Goal: Task Accomplishment & Management: Use online tool/utility

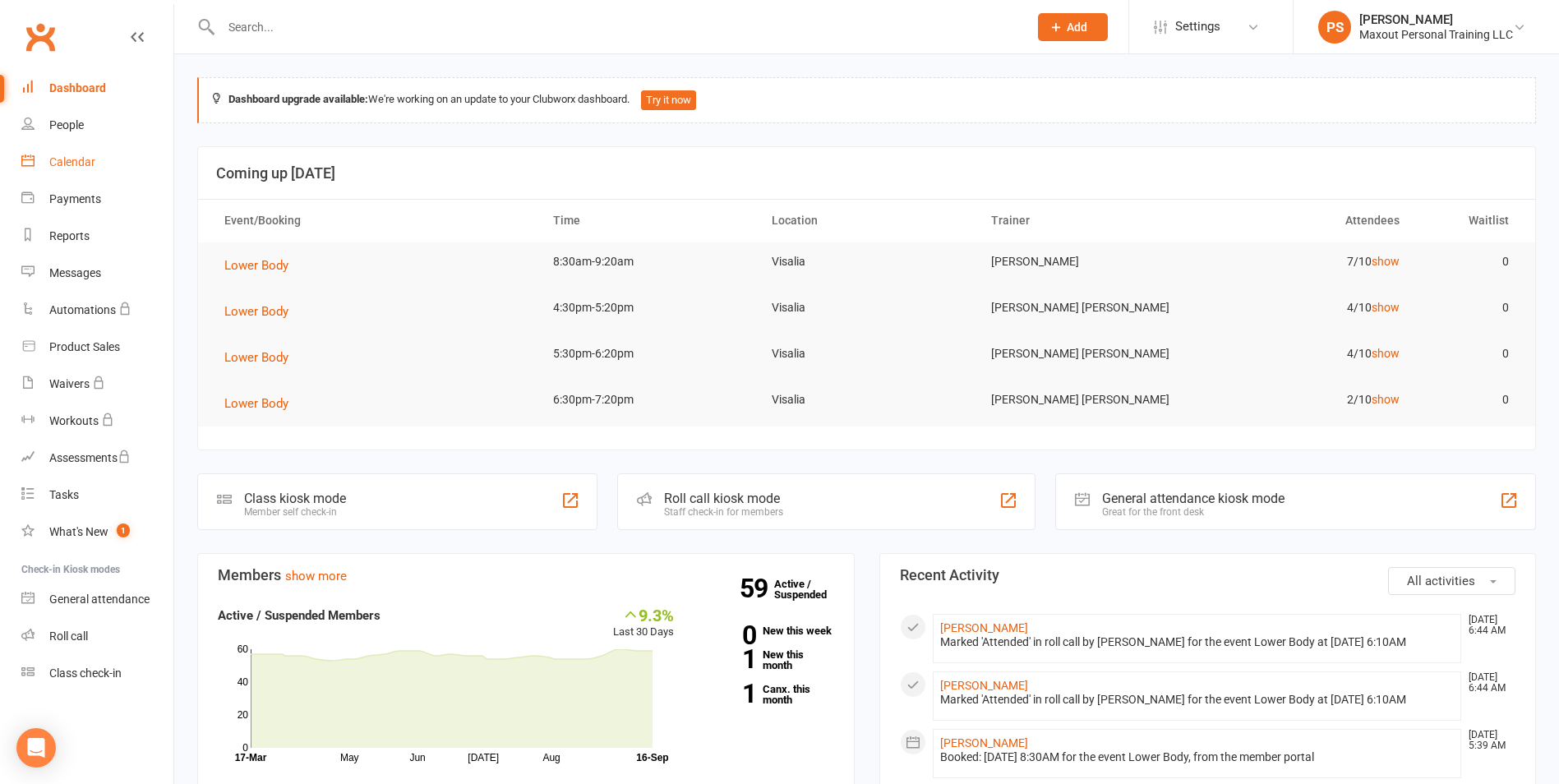
click at [73, 157] on div "Calendar" at bounding box center [73, 162] width 46 height 13
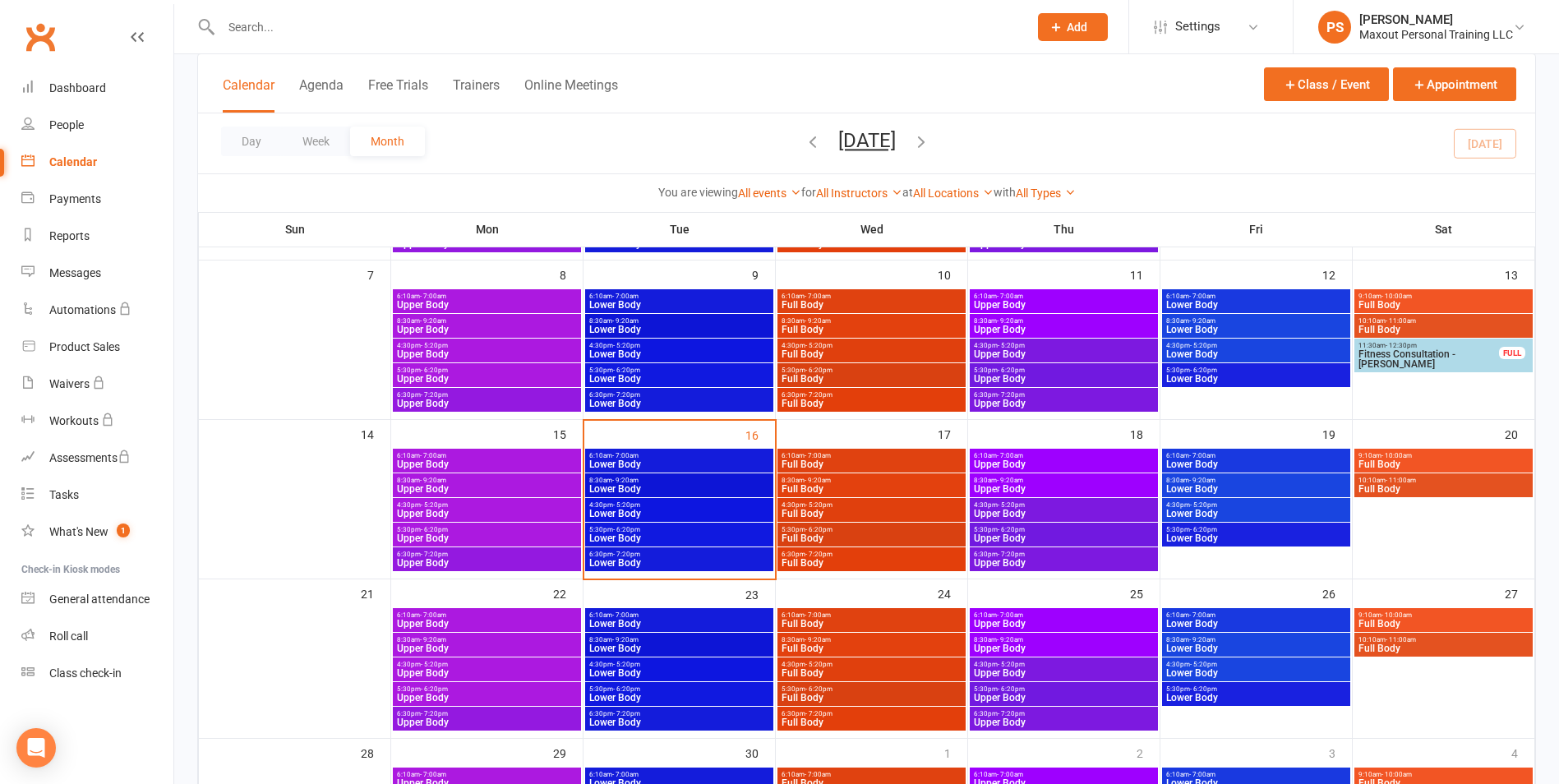
scroll to position [300, 0]
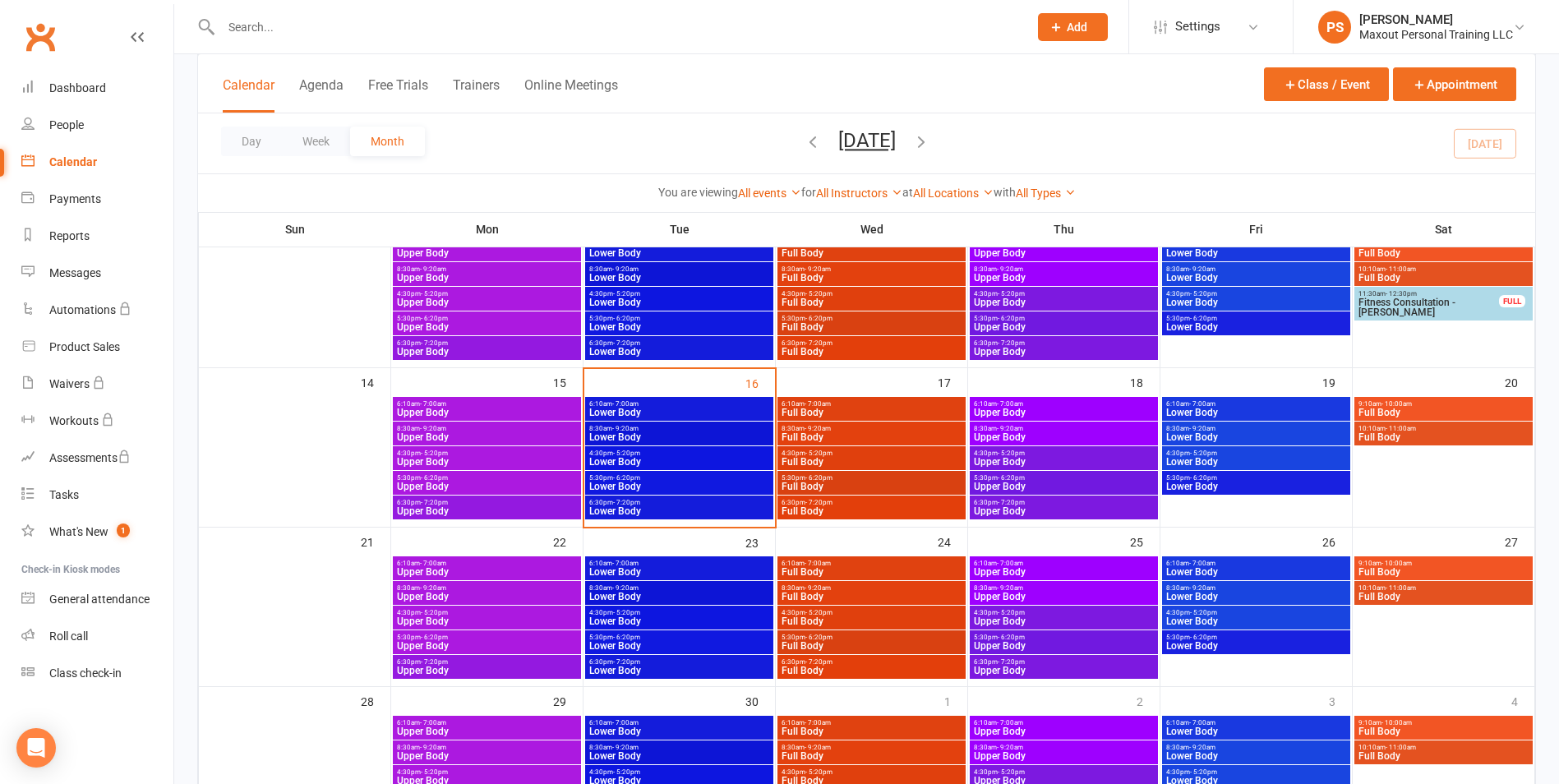
click at [664, 438] on span "Lower Body" at bounding box center [679, 437] width 182 height 10
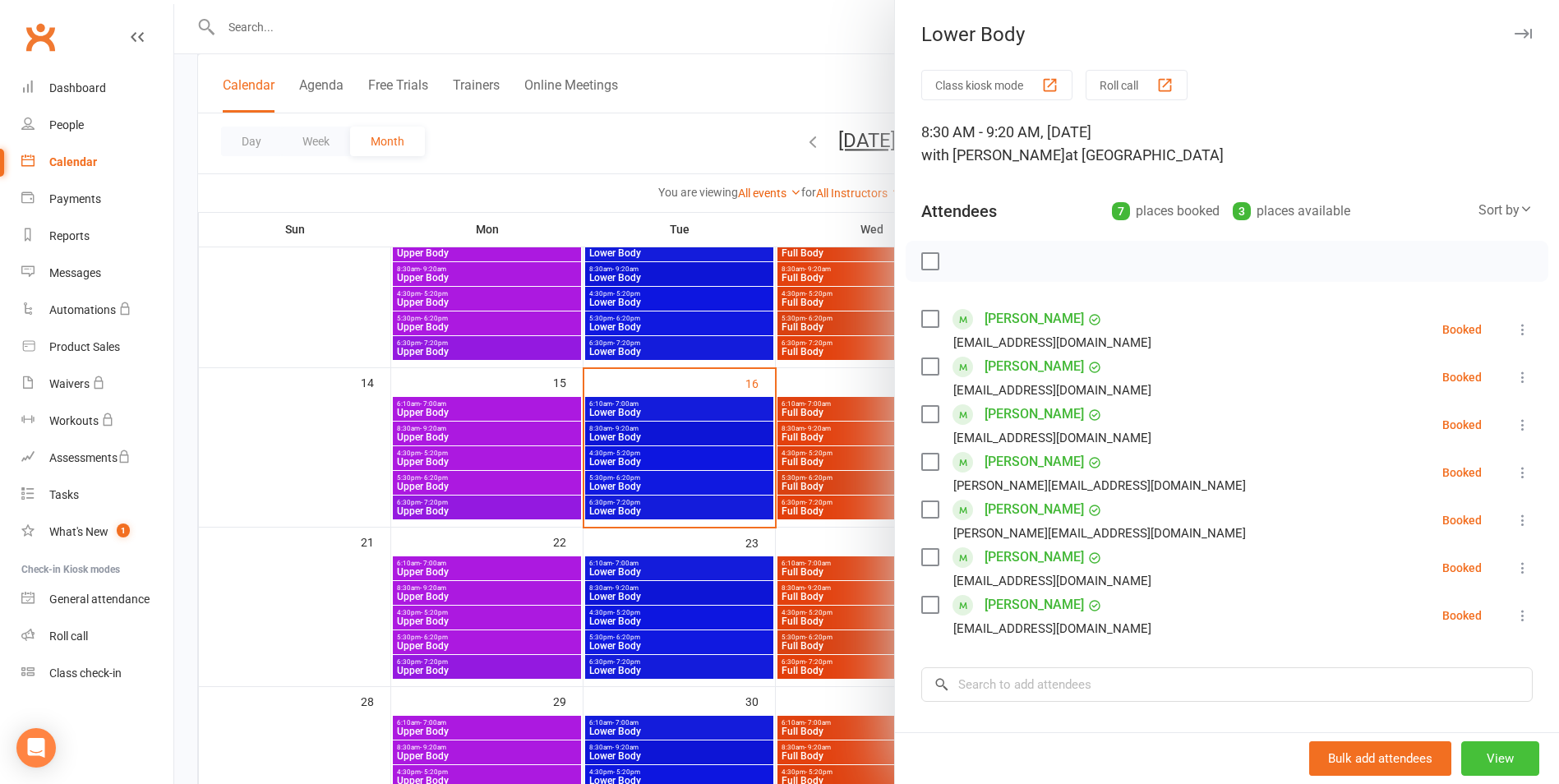
click at [1476, 763] on button "View" at bounding box center [1499, 758] width 78 height 35
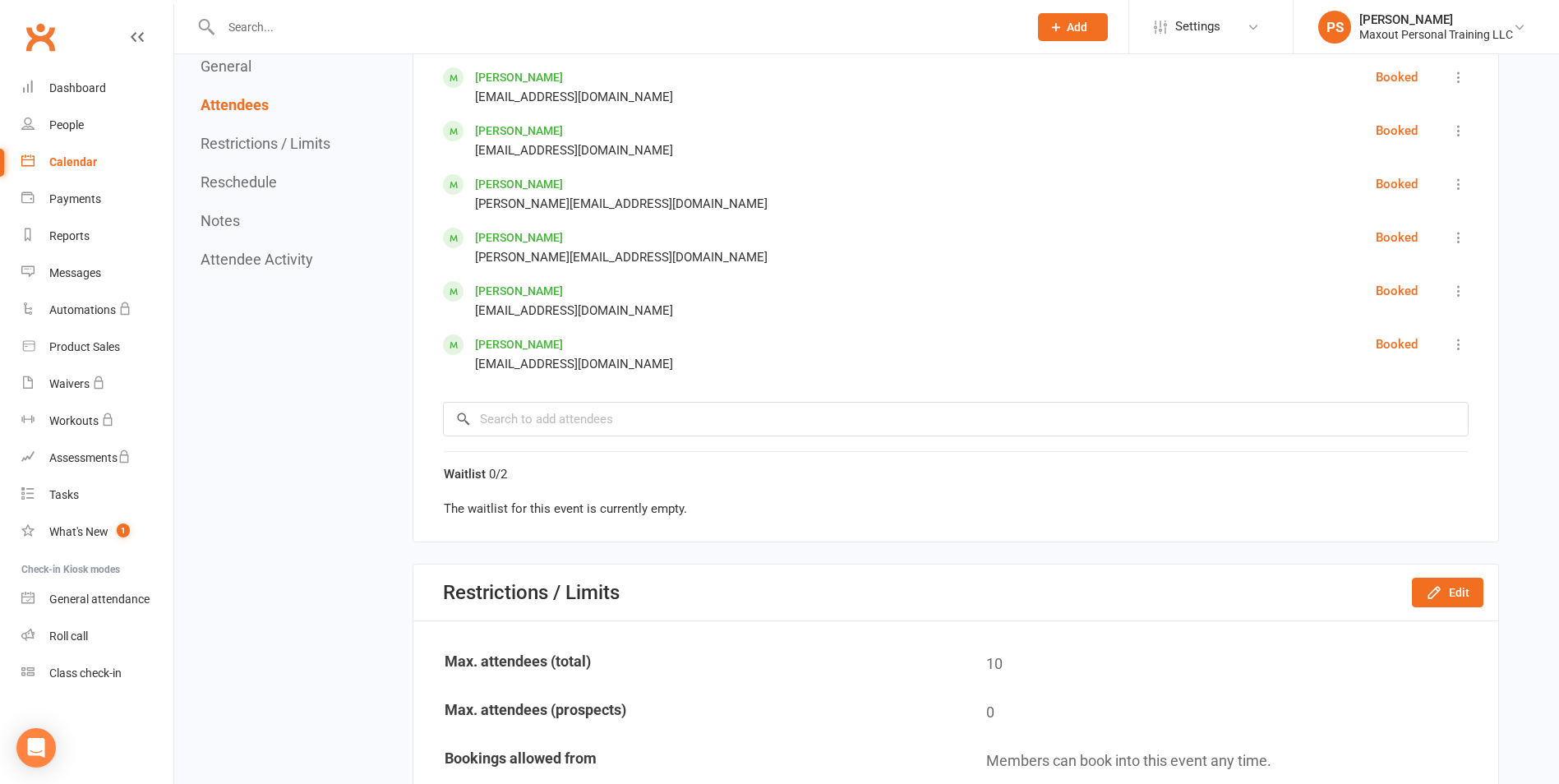
scroll to position [629, 0]
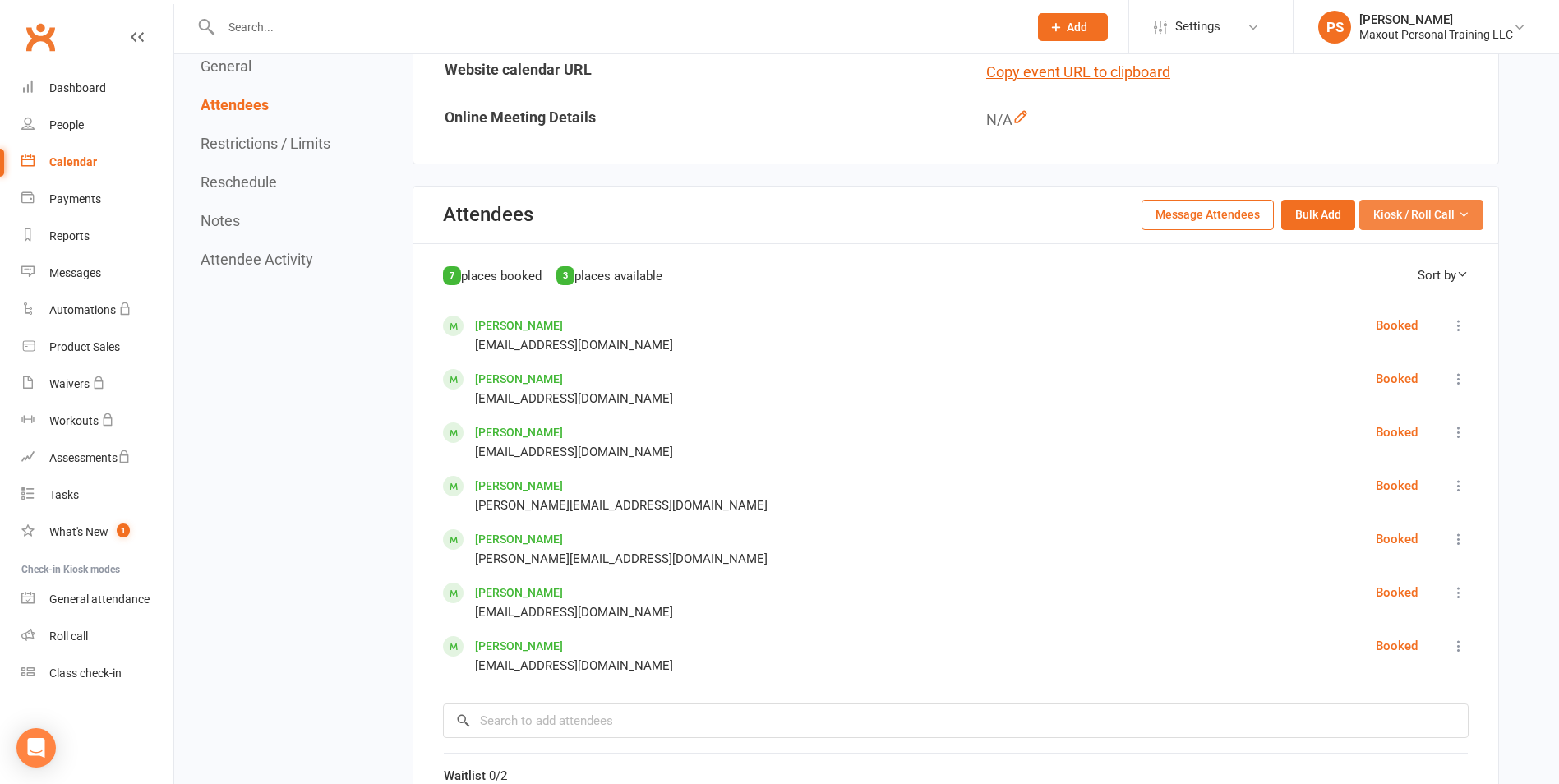
click at [1400, 221] on span "Kiosk / Roll Call" at bounding box center [1414, 215] width 82 height 18
click at [1391, 251] on link "Enter Kiosk Mode" at bounding box center [1400, 252] width 163 height 33
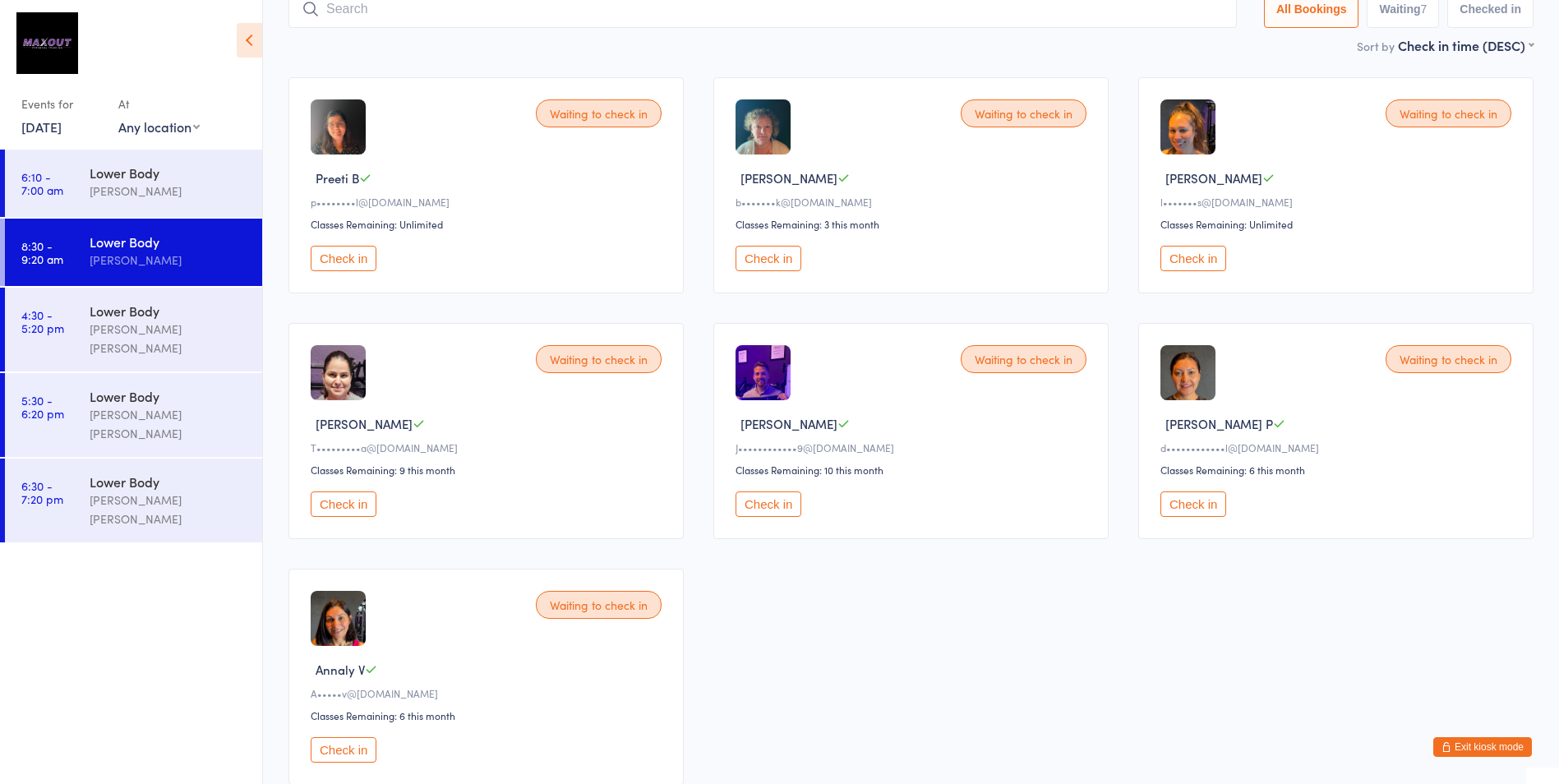
scroll to position [106, 0]
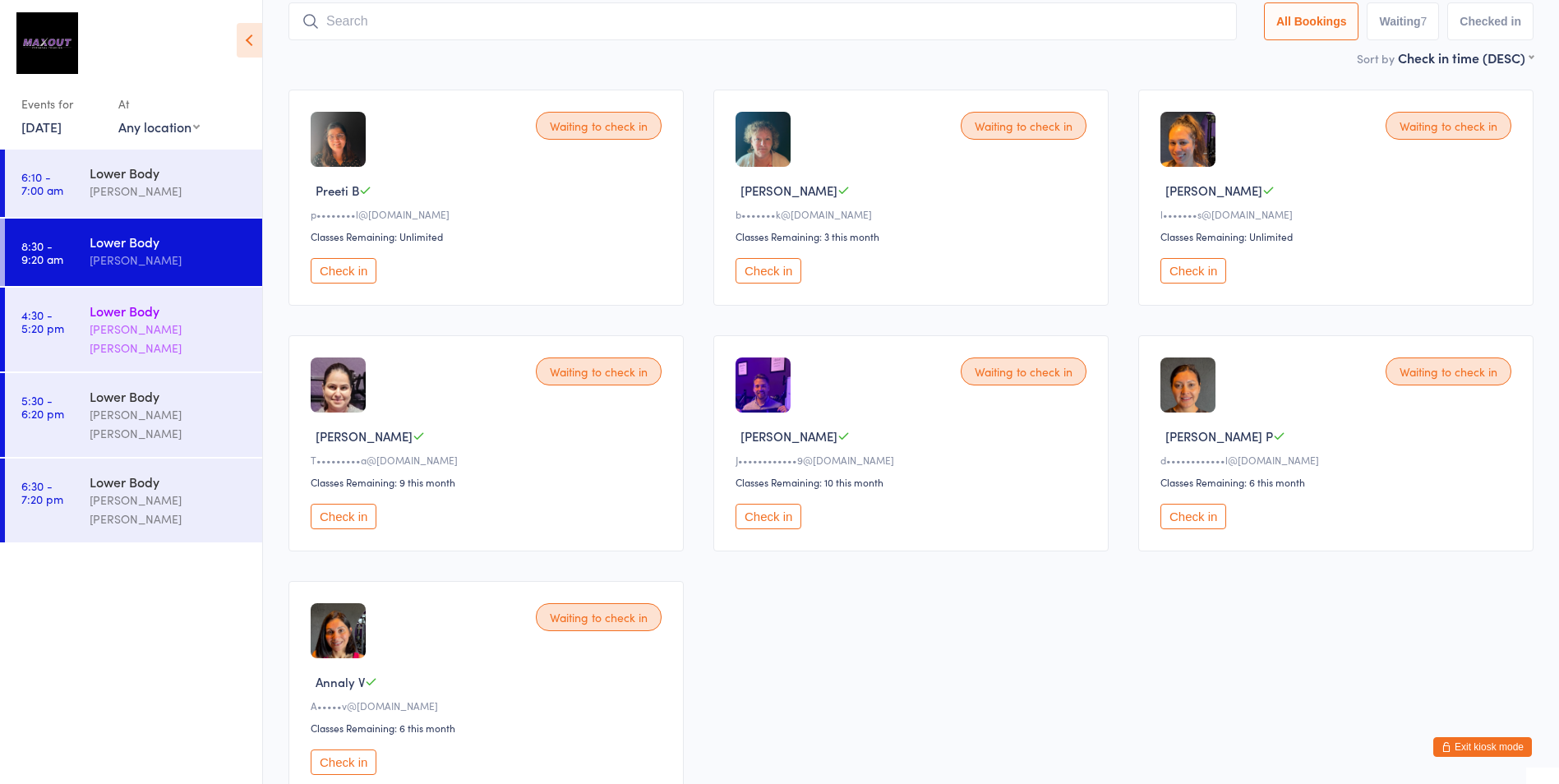
click at [240, 310] on div "Lower Body" at bounding box center [169, 310] width 159 height 18
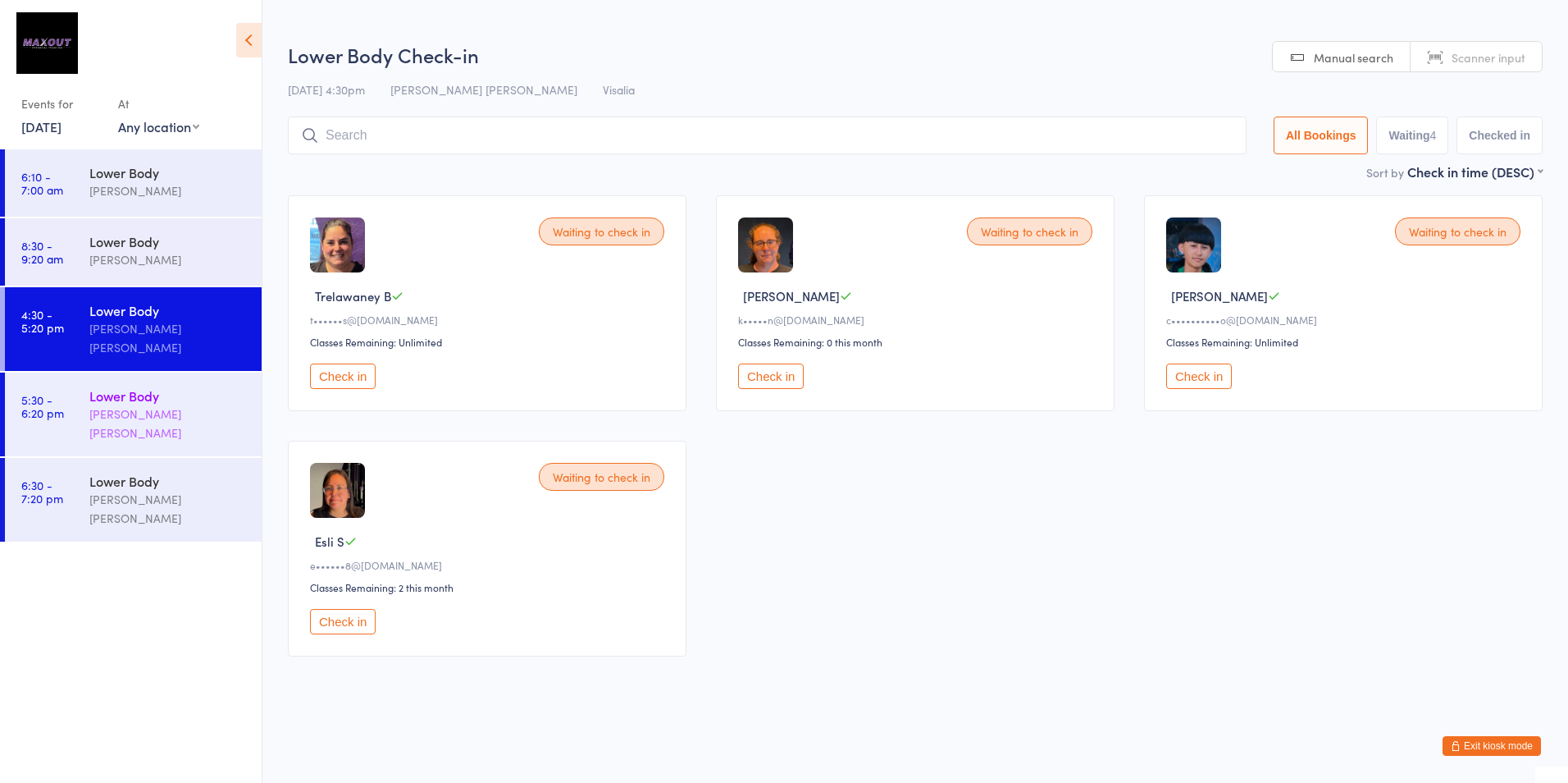
click at [236, 387] on div "Lower Body" at bounding box center [169, 396] width 159 height 18
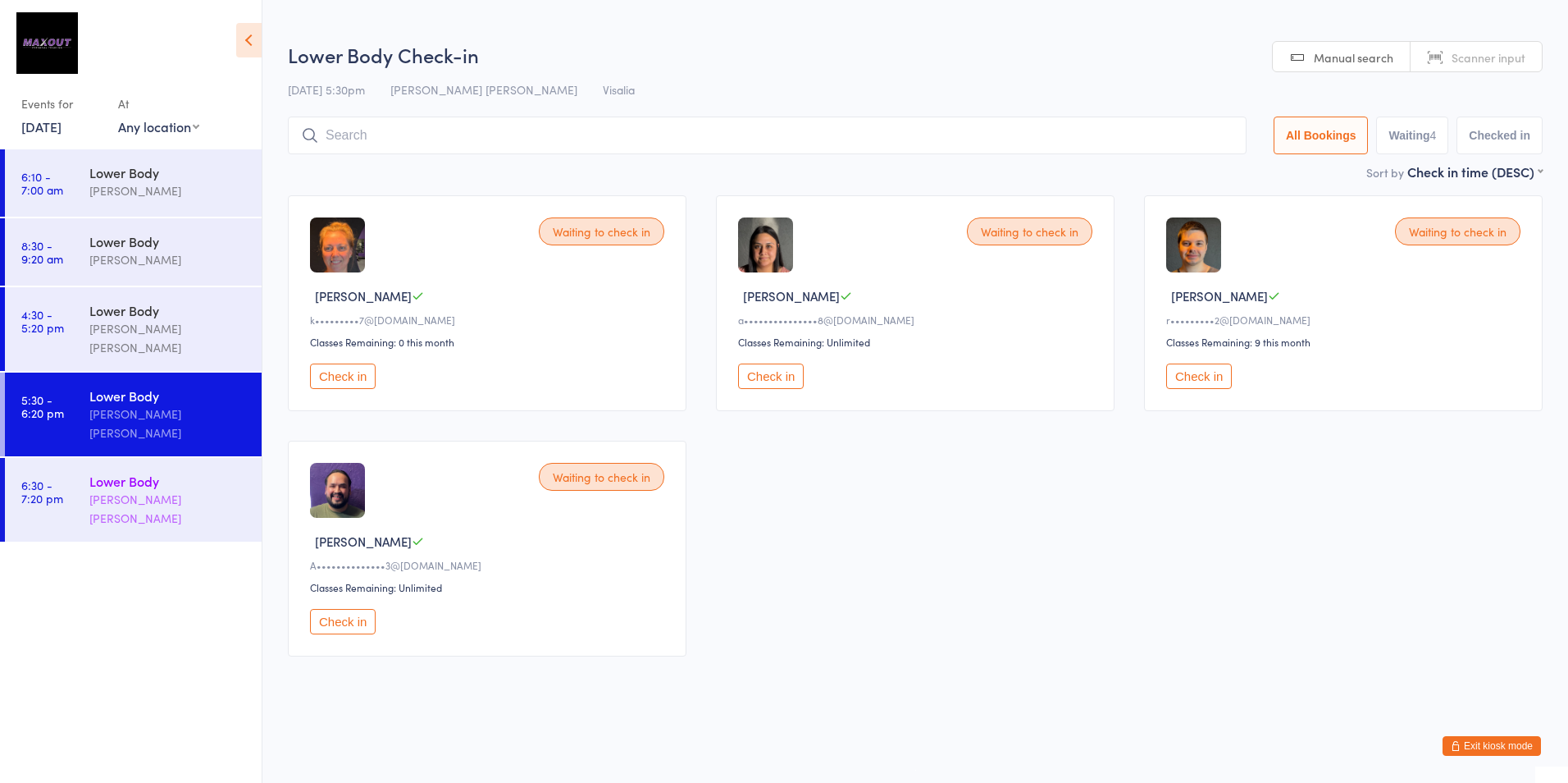
click at [225, 490] on div "[PERSON_NAME] [PERSON_NAME]" at bounding box center [169, 508] width 159 height 38
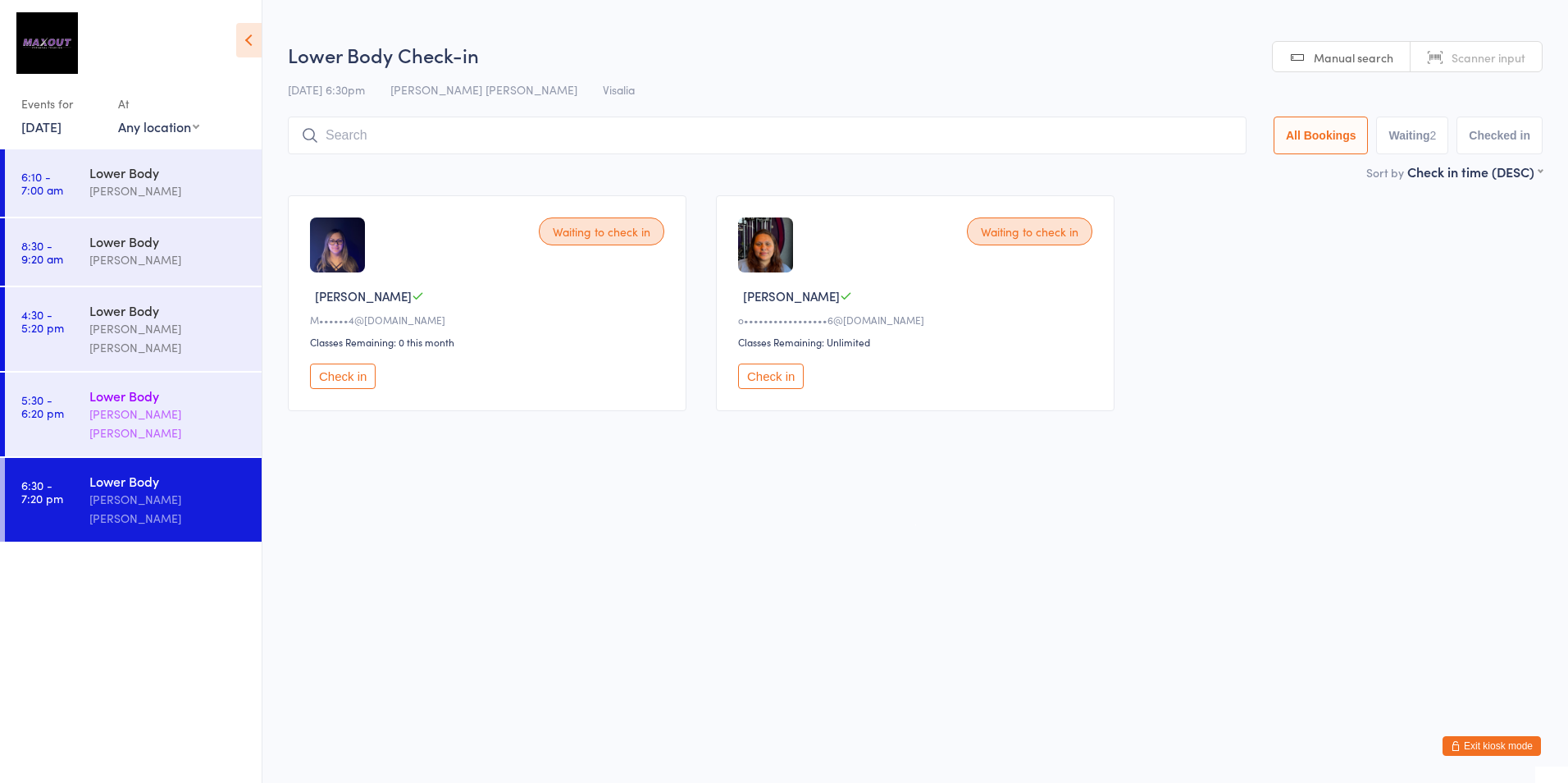
click at [236, 404] on div "[PERSON_NAME] [PERSON_NAME]" at bounding box center [169, 423] width 159 height 38
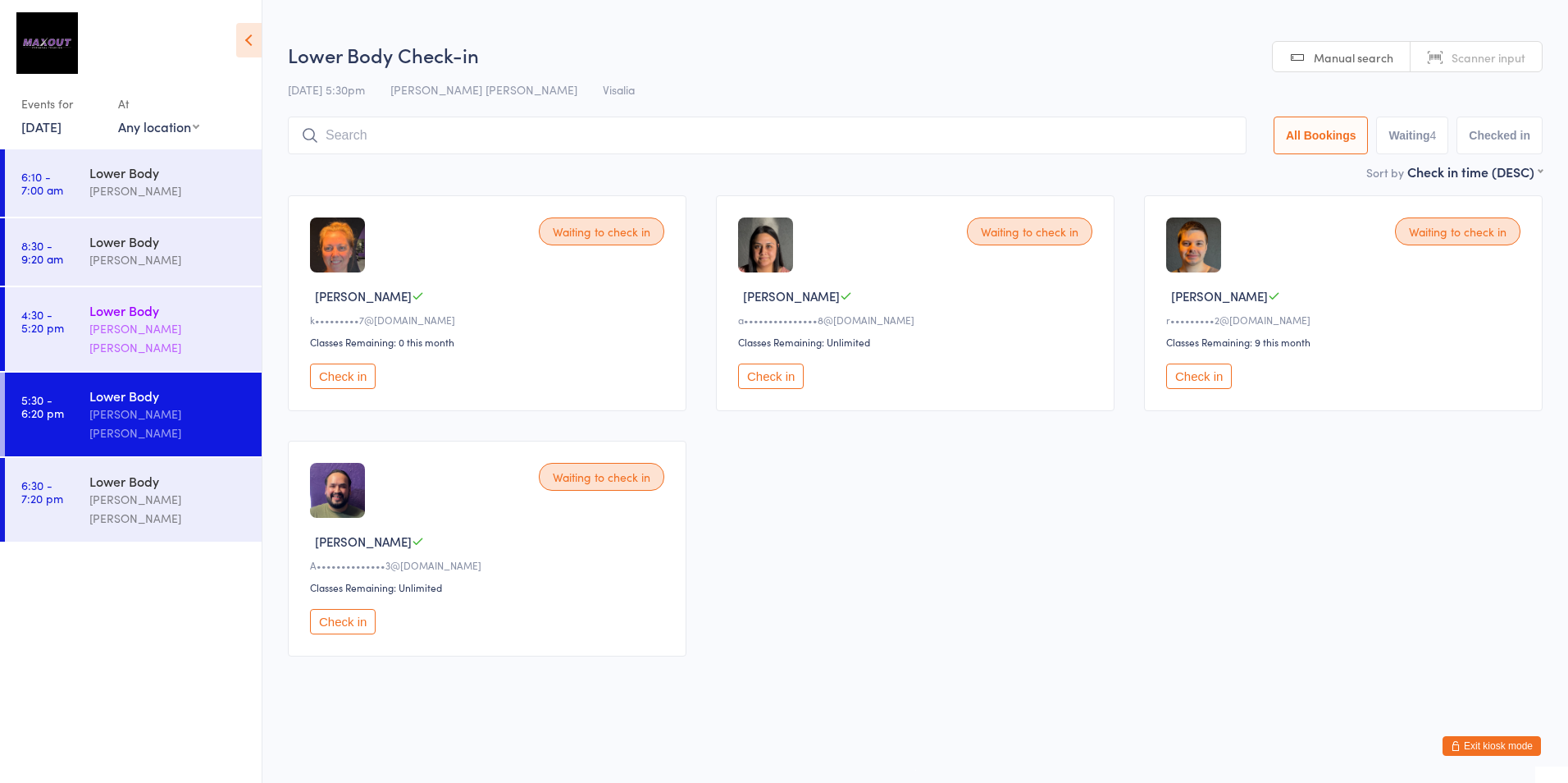
click at [237, 311] on div "Lower Body" at bounding box center [169, 310] width 159 height 18
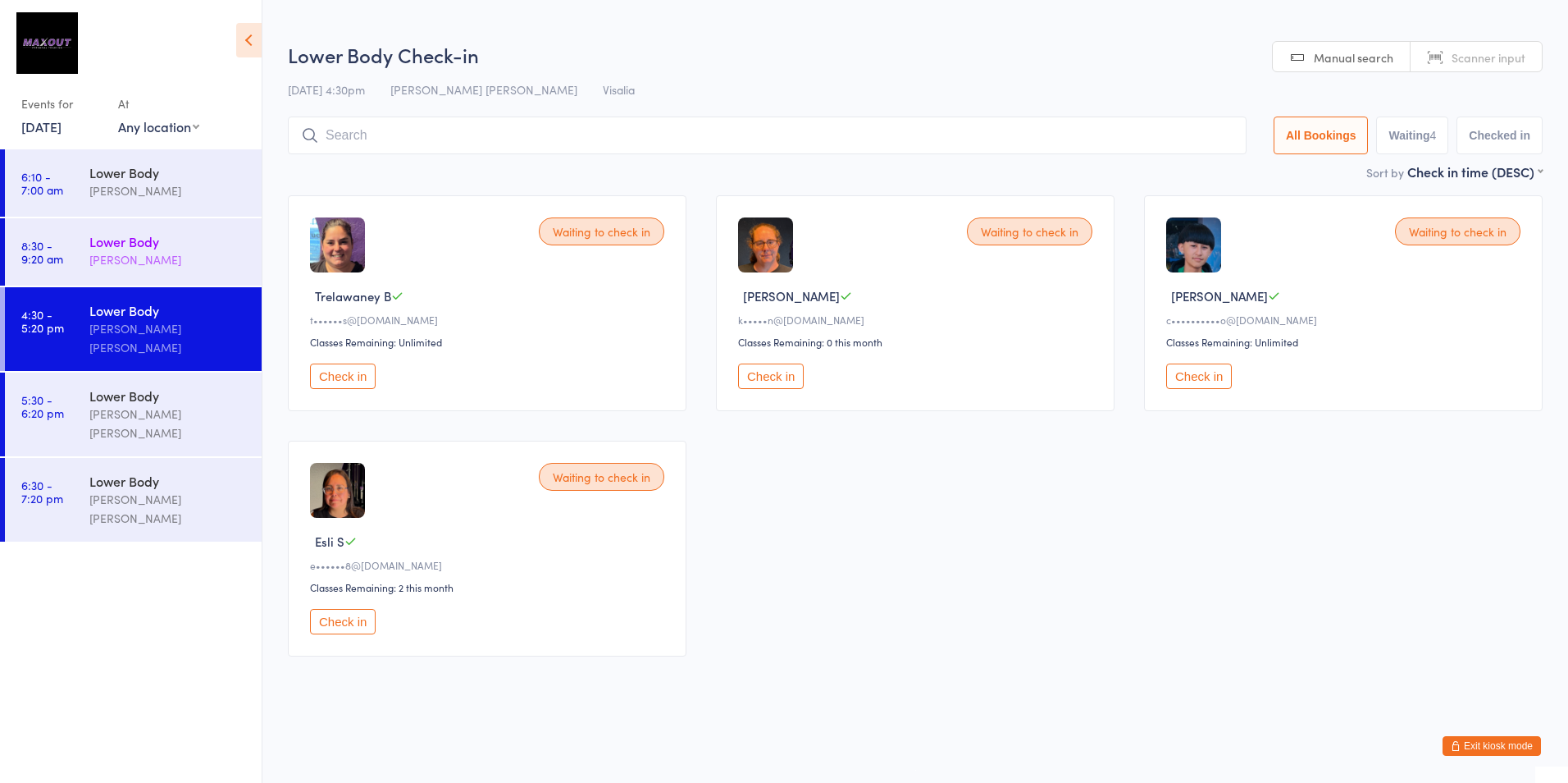
click at [237, 249] on div "Lower Body" at bounding box center [169, 241] width 159 height 18
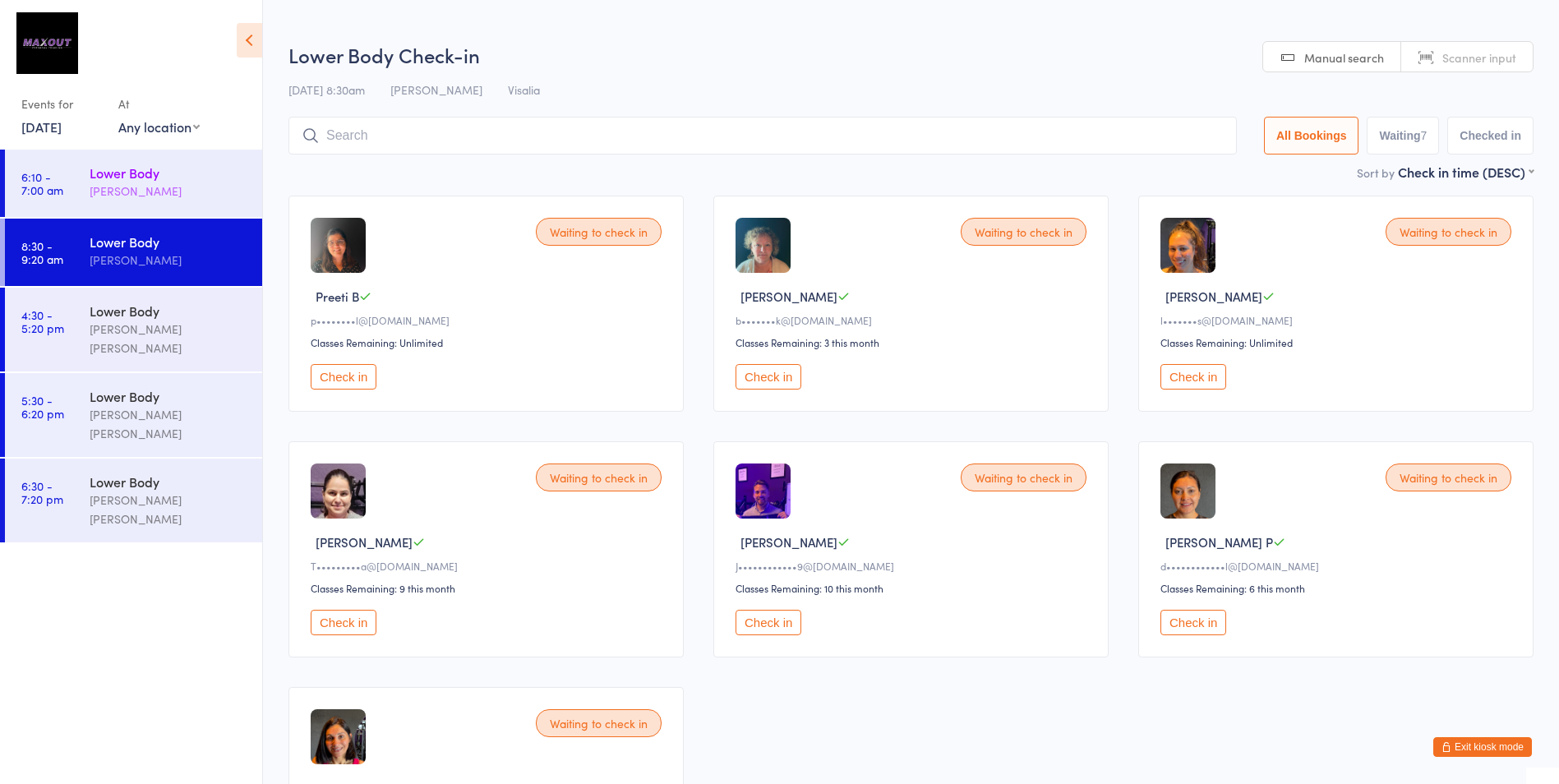
click at [247, 191] on div "[PERSON_NAME]" at bounding box center [169, 191] width 159 height 19
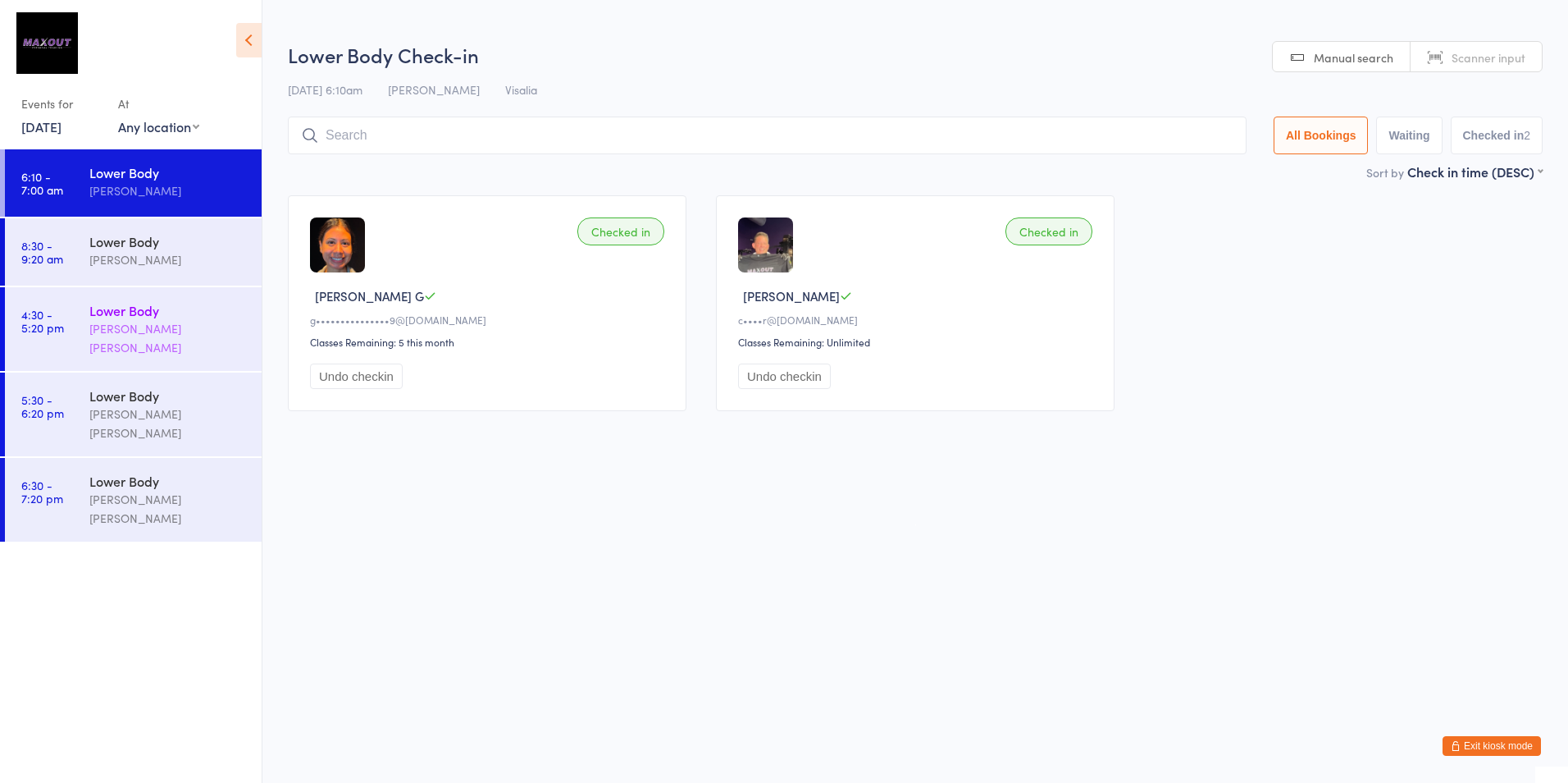
click at [258, 288] on div "Lower Body [PERSON_NAME] [PERSON_NAME]" at bounding box center [176, 328] width 172 height 83
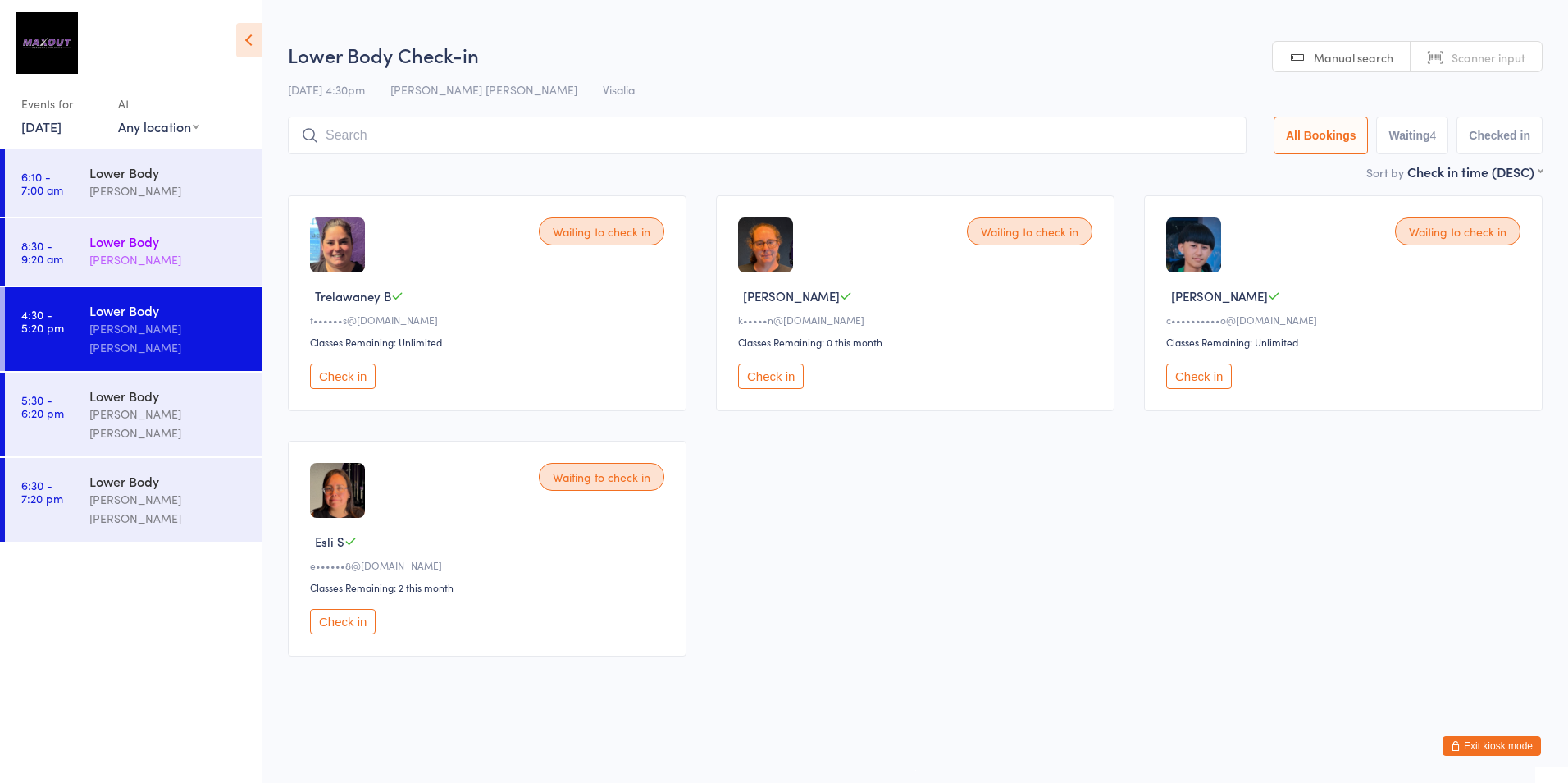
click at [246, 247] on div "Lower Body" at bounding box center [169, 241] width 159 height 18
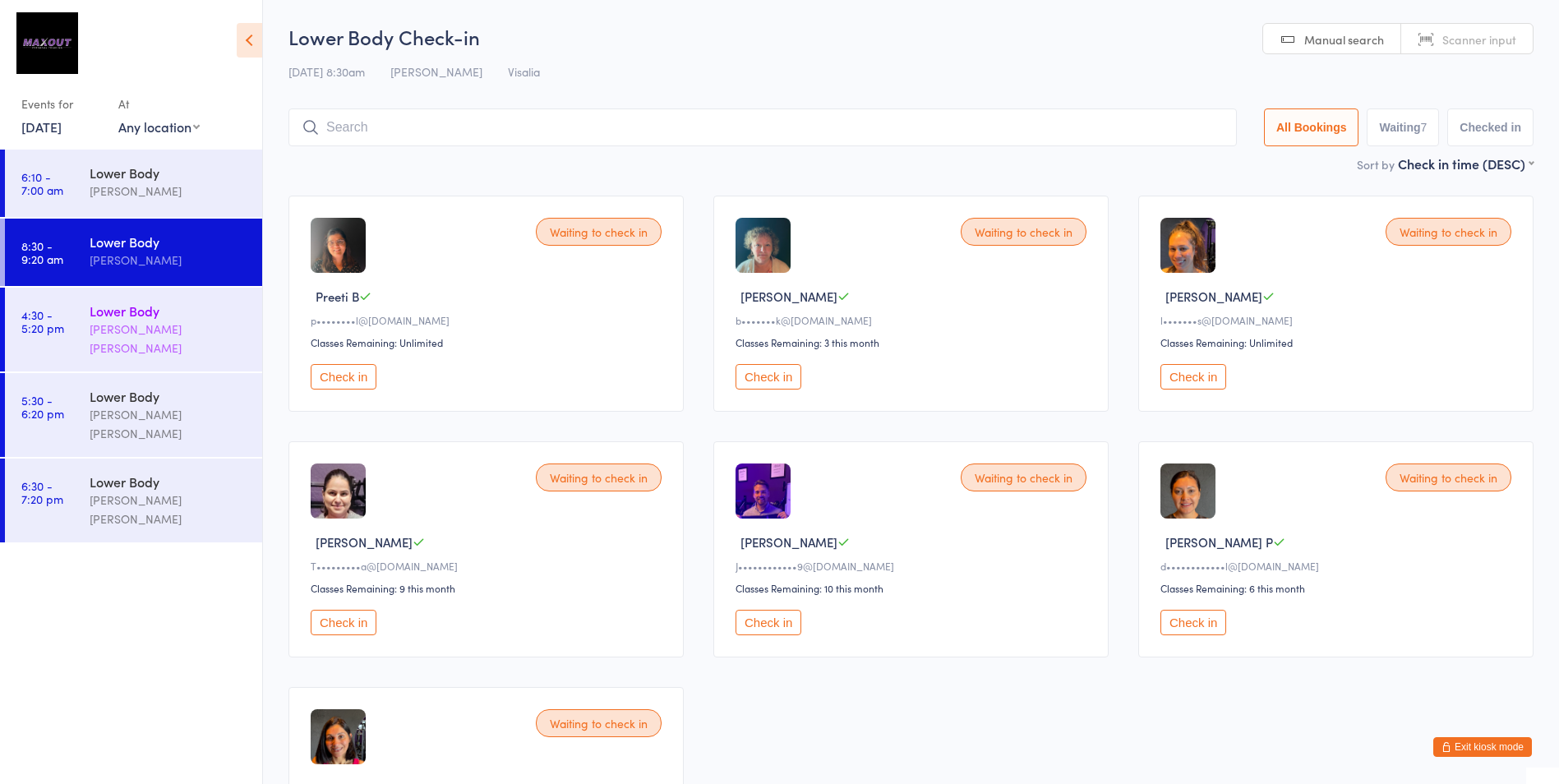
click at [202, 301] on div "Lower Body" at bounding box center [169, 310] width 159 height 18
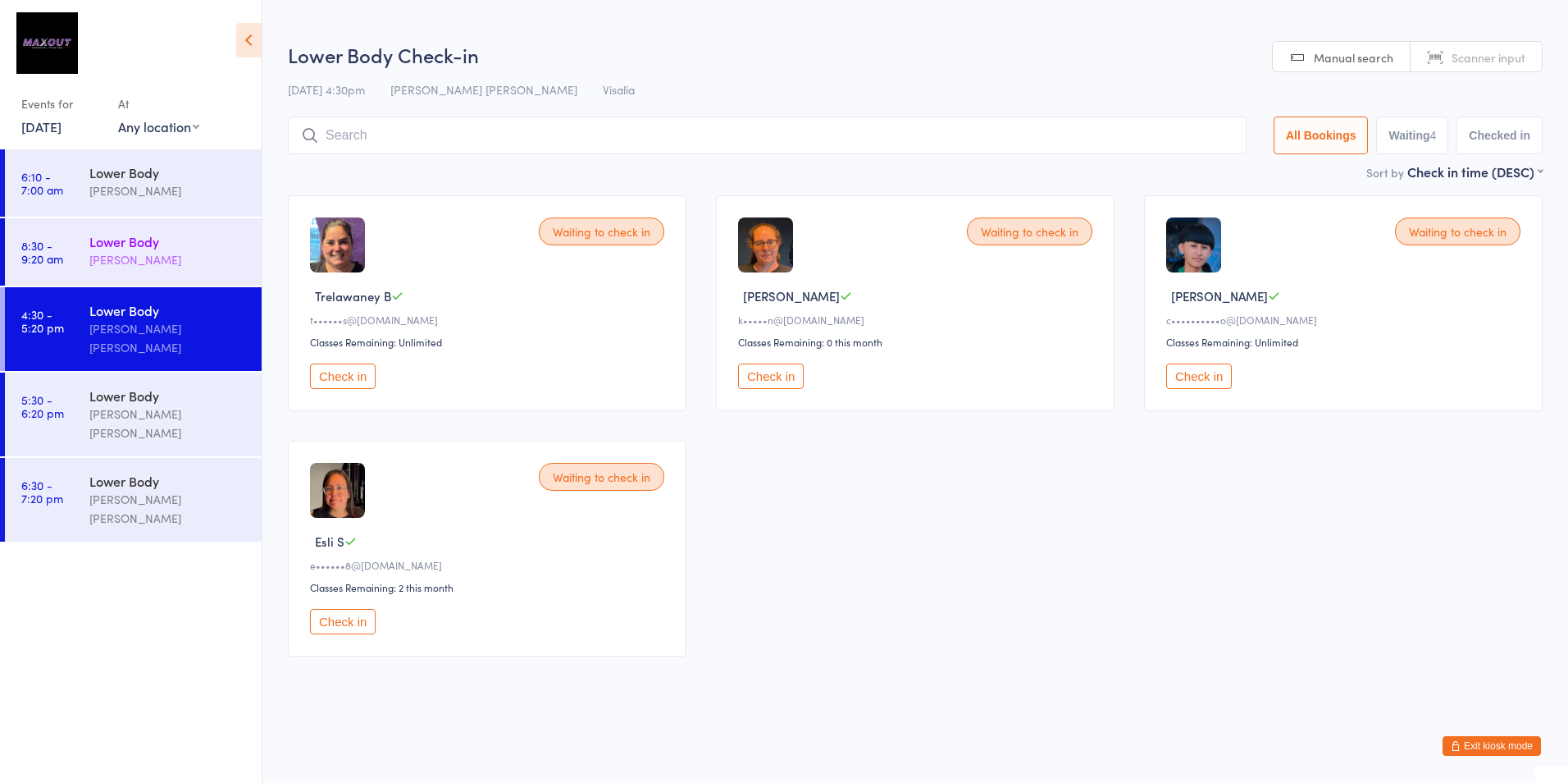
click at [215, 253] on div "[PERSON_NAME]" at bounding box center [169, 259] width 159 height 19
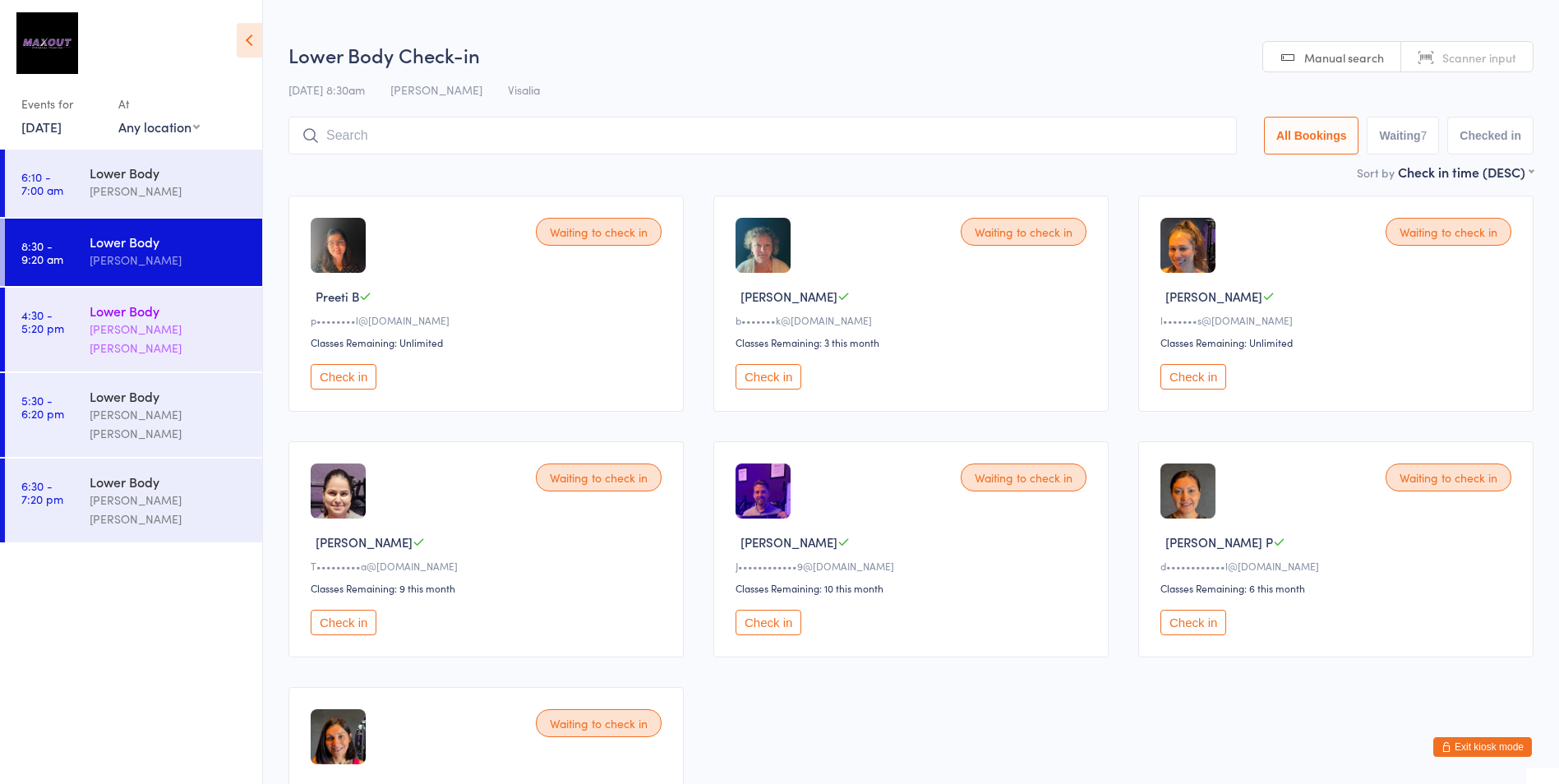
click at [234, 302] on div "Lower Body" at bounding box center [169, 310] width 159 height 18
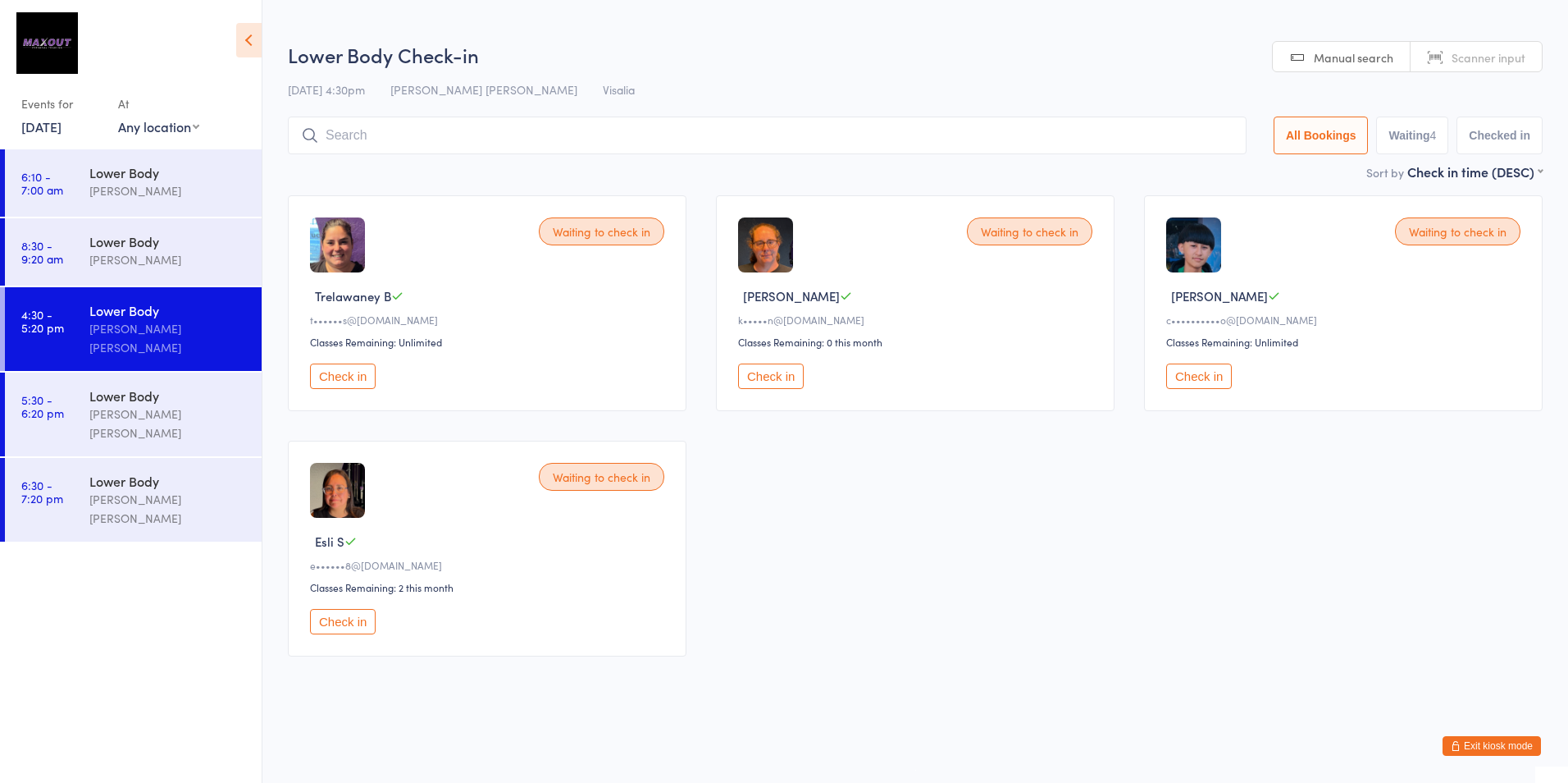
click at [1113, 606] on div "Waiting to check in Trelawaney B t••••••s@[DOMAIN_NAME] Classes Remaining: Unli…" at bounding box center [916, 425] width 1285 height 491
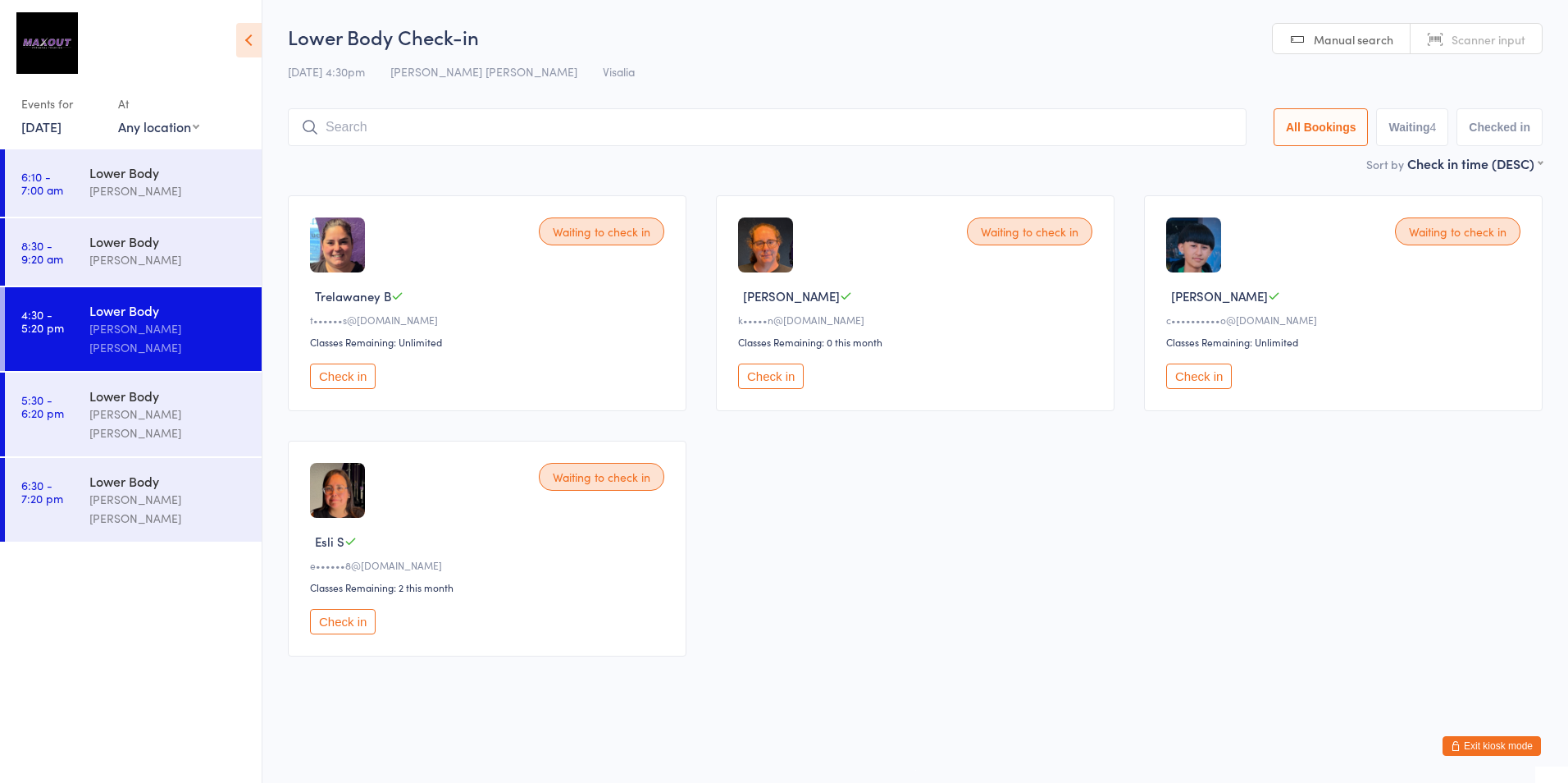
click at [289, 167] on div "Sort by Check in time (DESC) First name (ASC) First name (DESC) Last name (ASC)…" at bounding box center [915, 163] width 1255 height 18
click at [1183, 690] on html "You have now entered Kiosk Mode. Members will be able to check themselves in us…" at bounding box center [784, 392] width 1568 height 783
click at [1082, 595] on div "Waiting to check in Trelawaney B t••••••s@[DOMAIN_NAME] Classes Remaining: Unli…" at bounding box center [916, 425] width 1285 height 491
click at [252, 179] on div "Lower Body [PERSON_NAME]" at bounding box center [176, 182] width 172 height 65
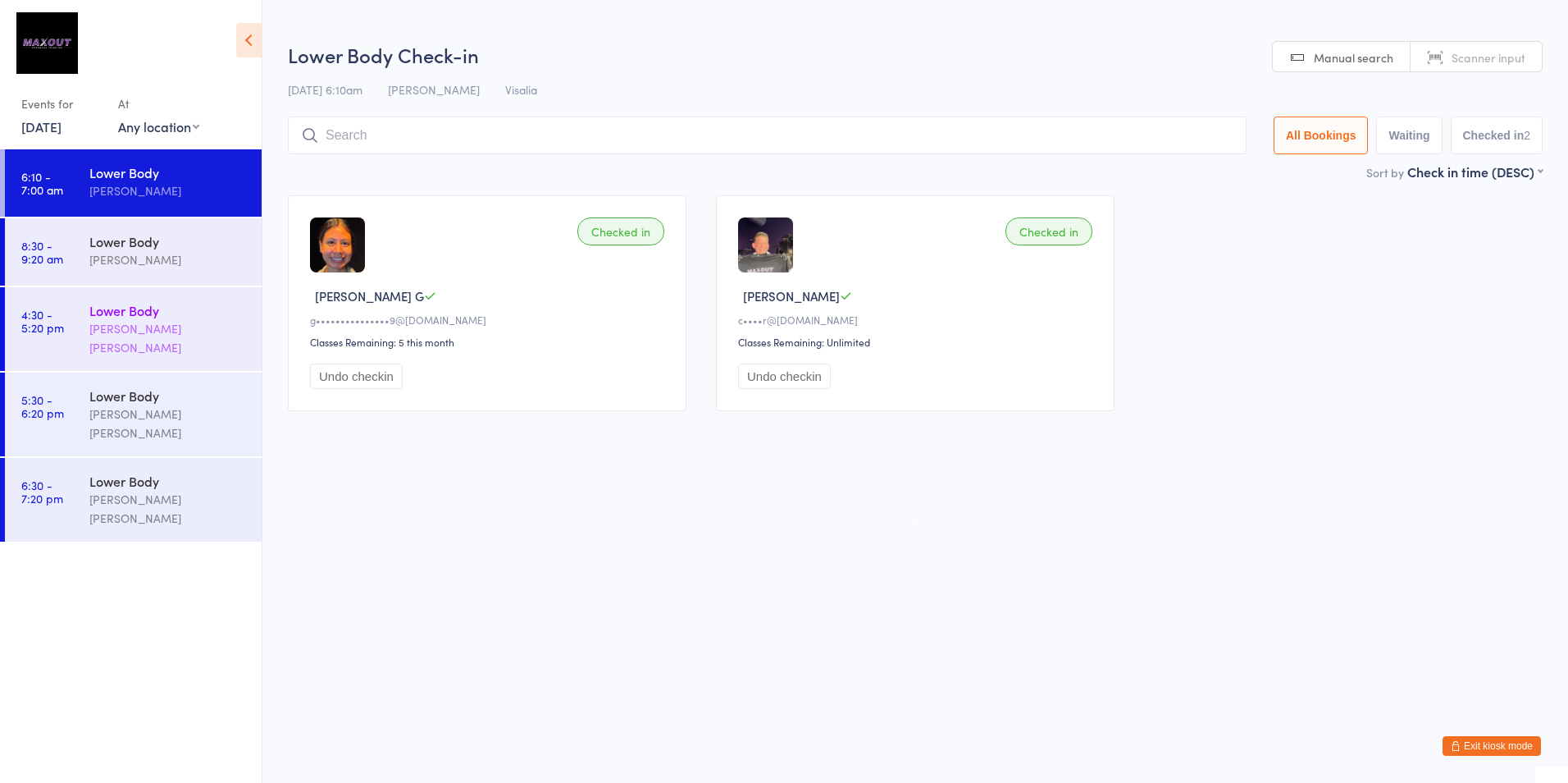
click at [246, 309] on div "Lower Body" at bounding box center [169, 310] width 159 height 18
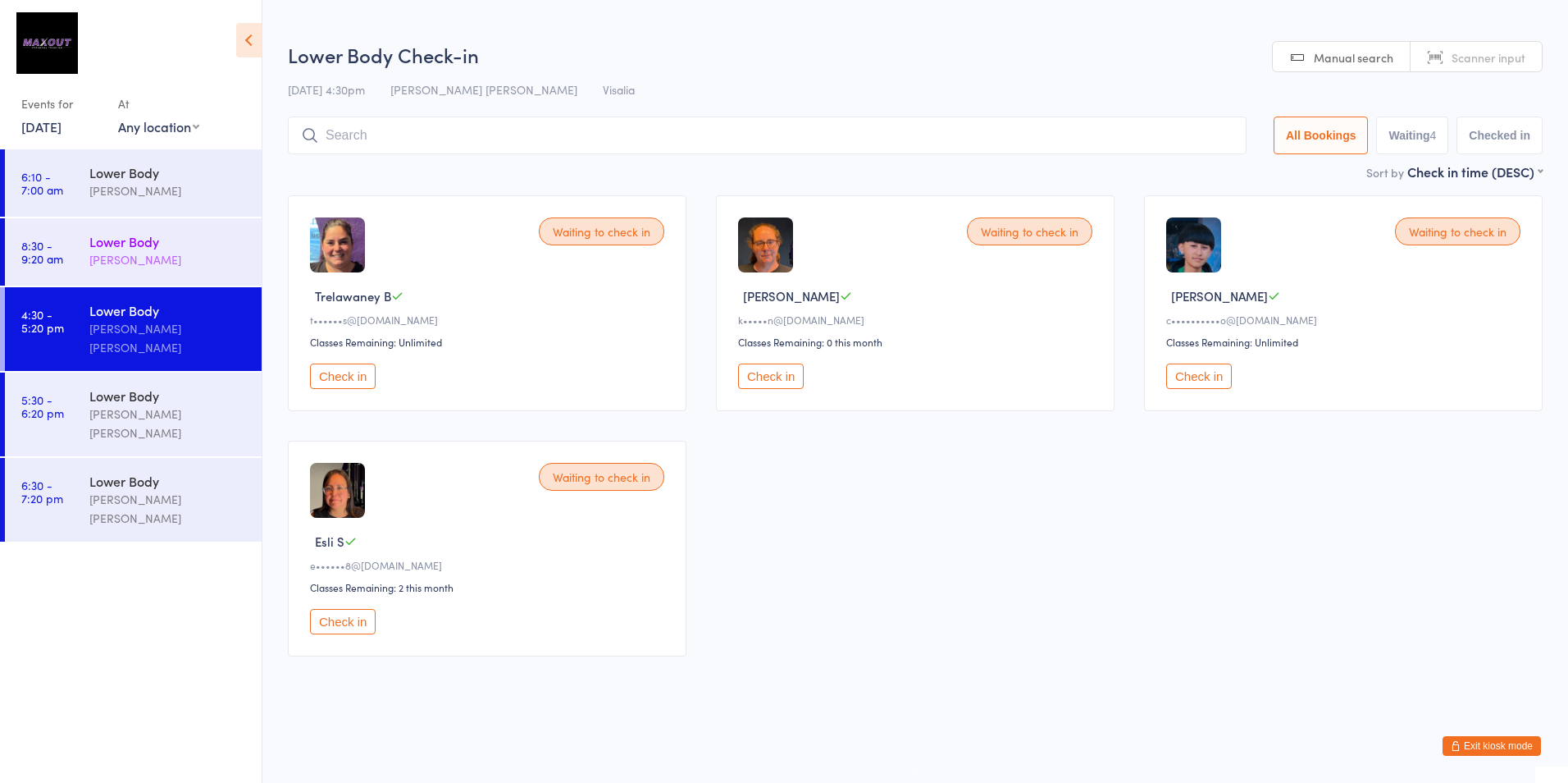
click at [251, 237] on div "Lower Body [PERSON_NAME]" at bounding box center [176, 250] width 172 height 65
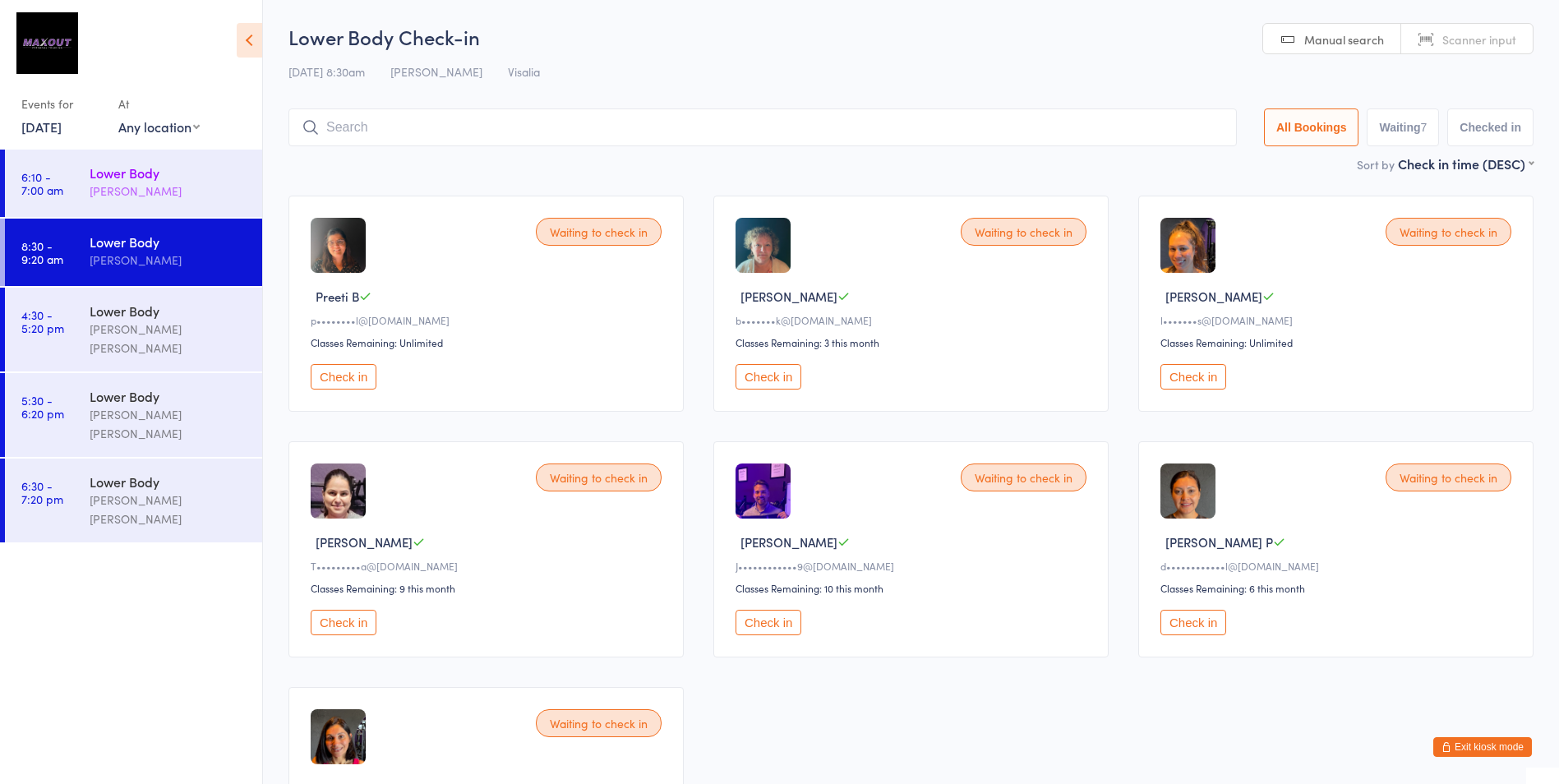
click at [252, 199] on div "Lower Body [PERSON_NAME]" at bounding box center [176, 182] width 173 height 65
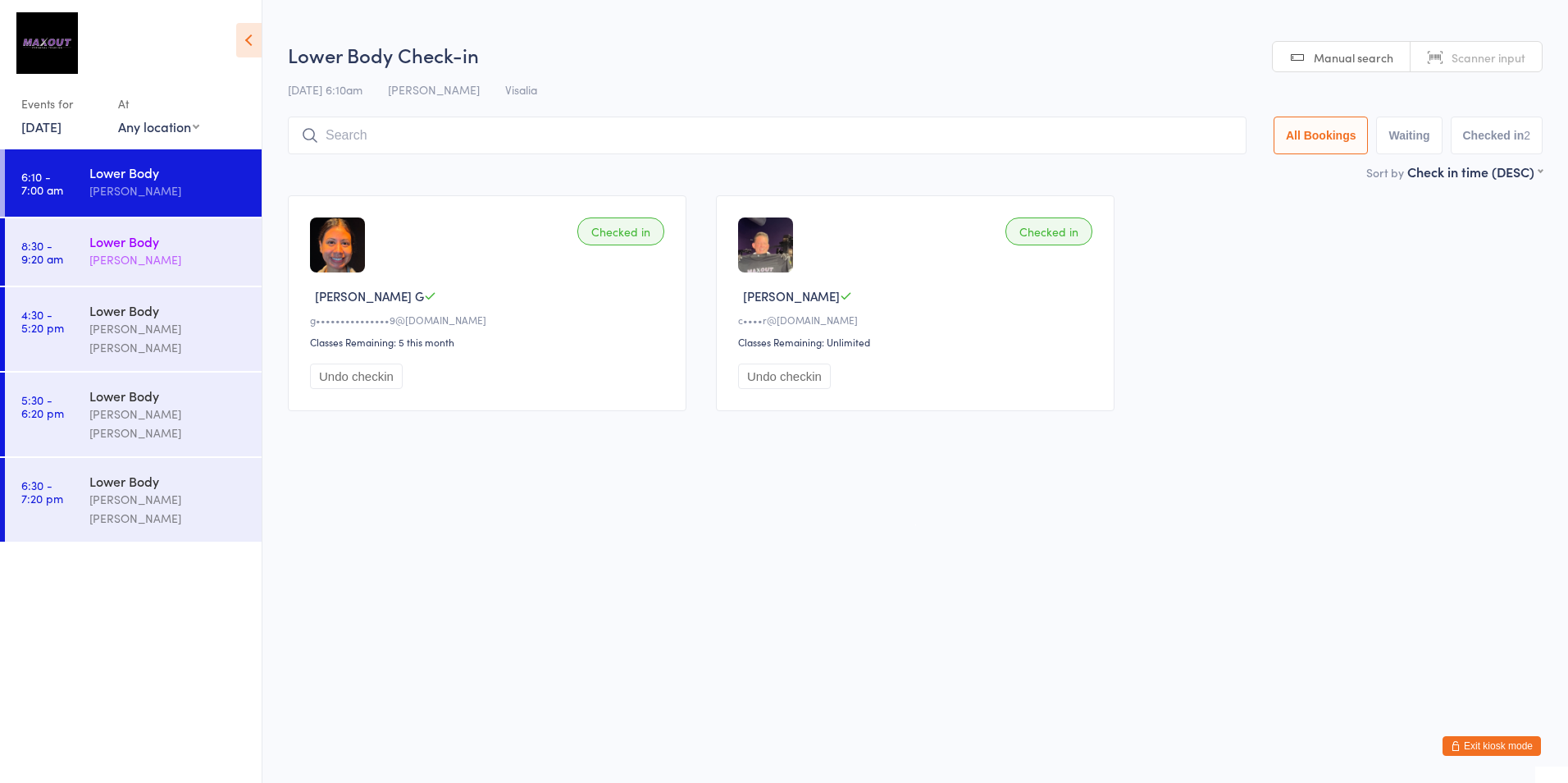
click at [252, 272] on div "Lower Body [PERSON_NAME]" at bounding box center [176, 250] width 172 height 65
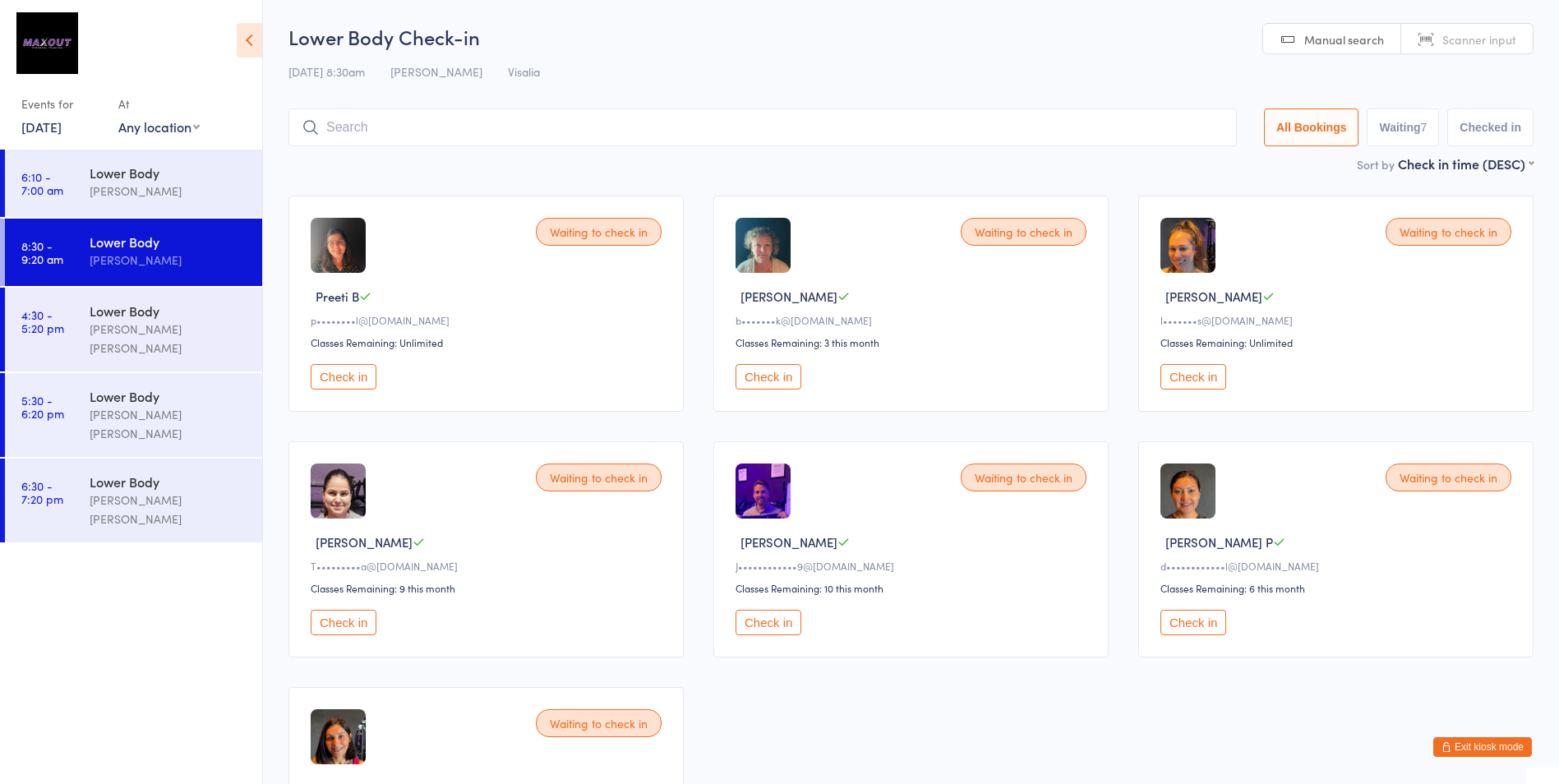
click at [431, 121] on input "search" at bounding box center [762, 127] width 948 height 38
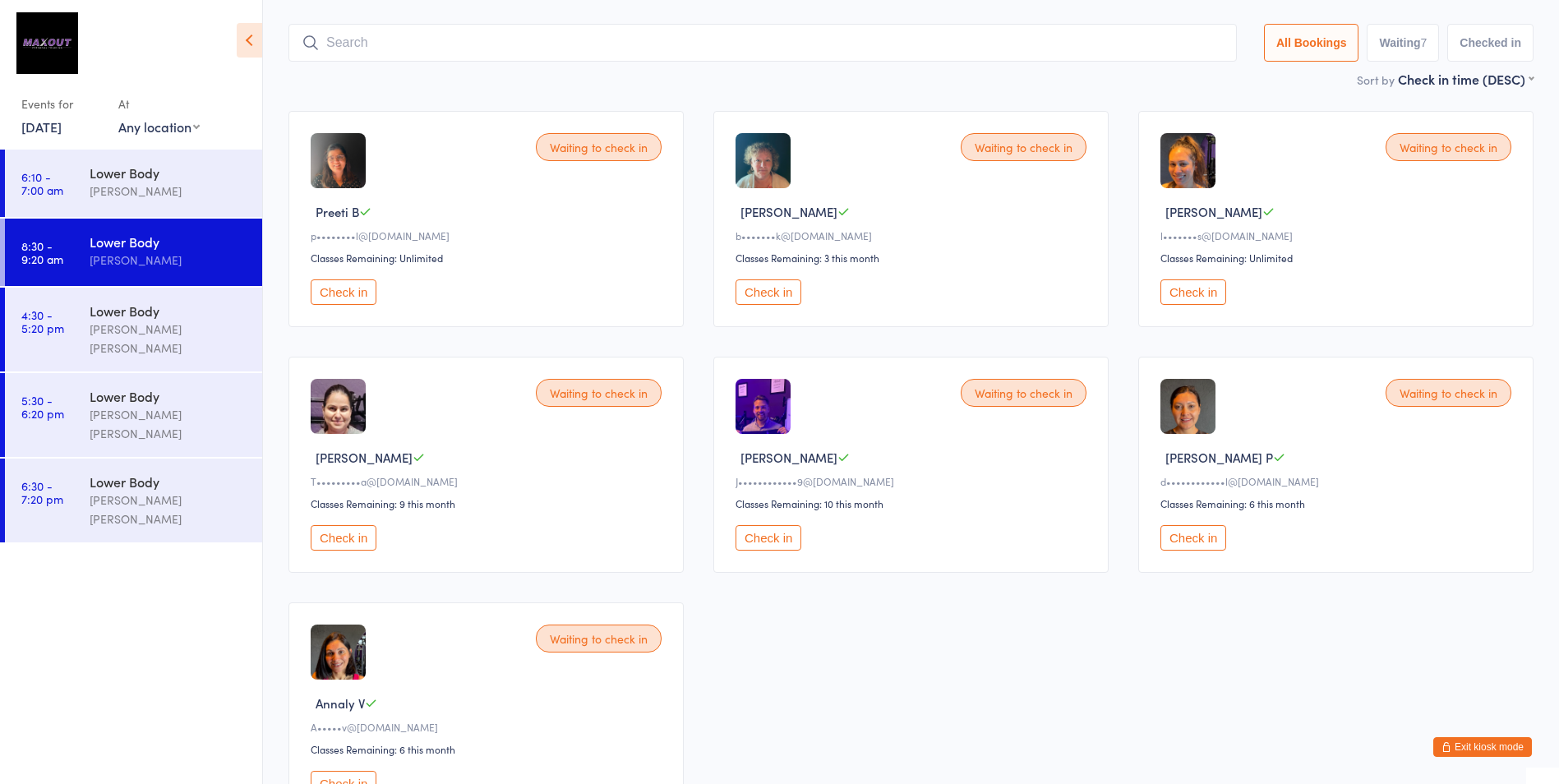
scroll to position [108, 0]
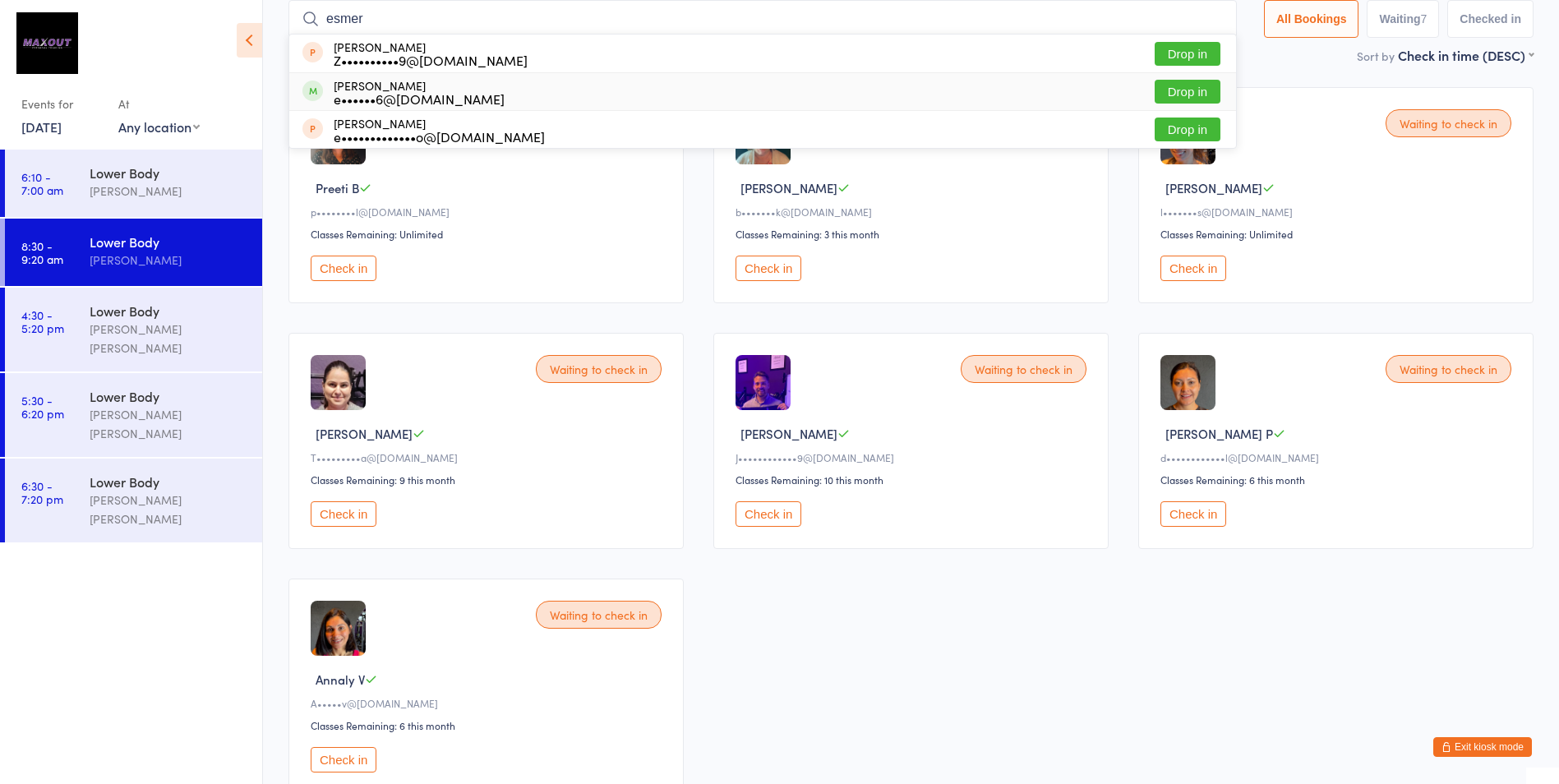
type input "esmer"
click at [1206, 89] on button "Drop in" at bounding box center [1187, 92] width 66 height 24
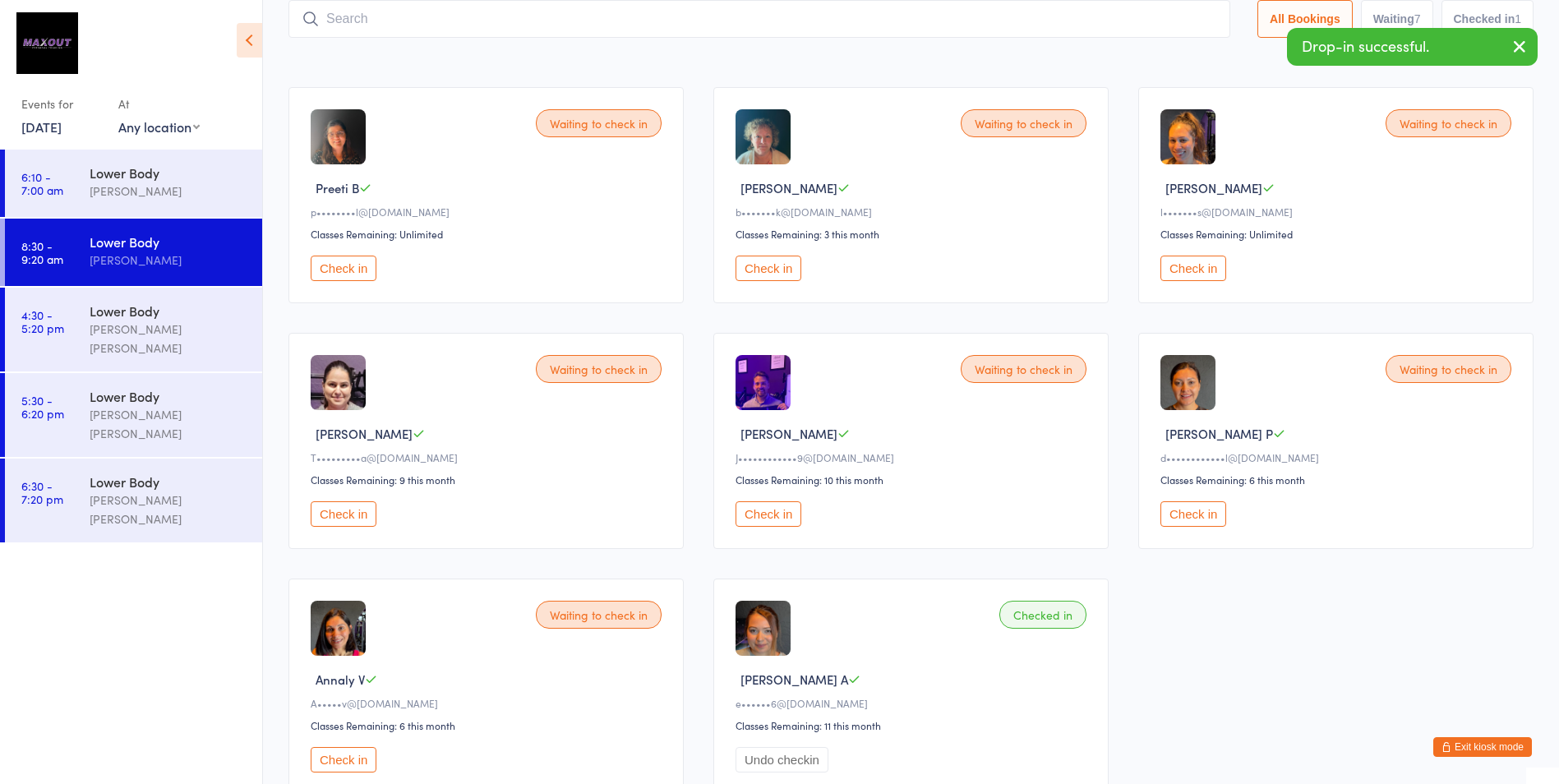
click at [1200, 276] on button "Check in" at bounding box center [1194, 268] width 66 height 26
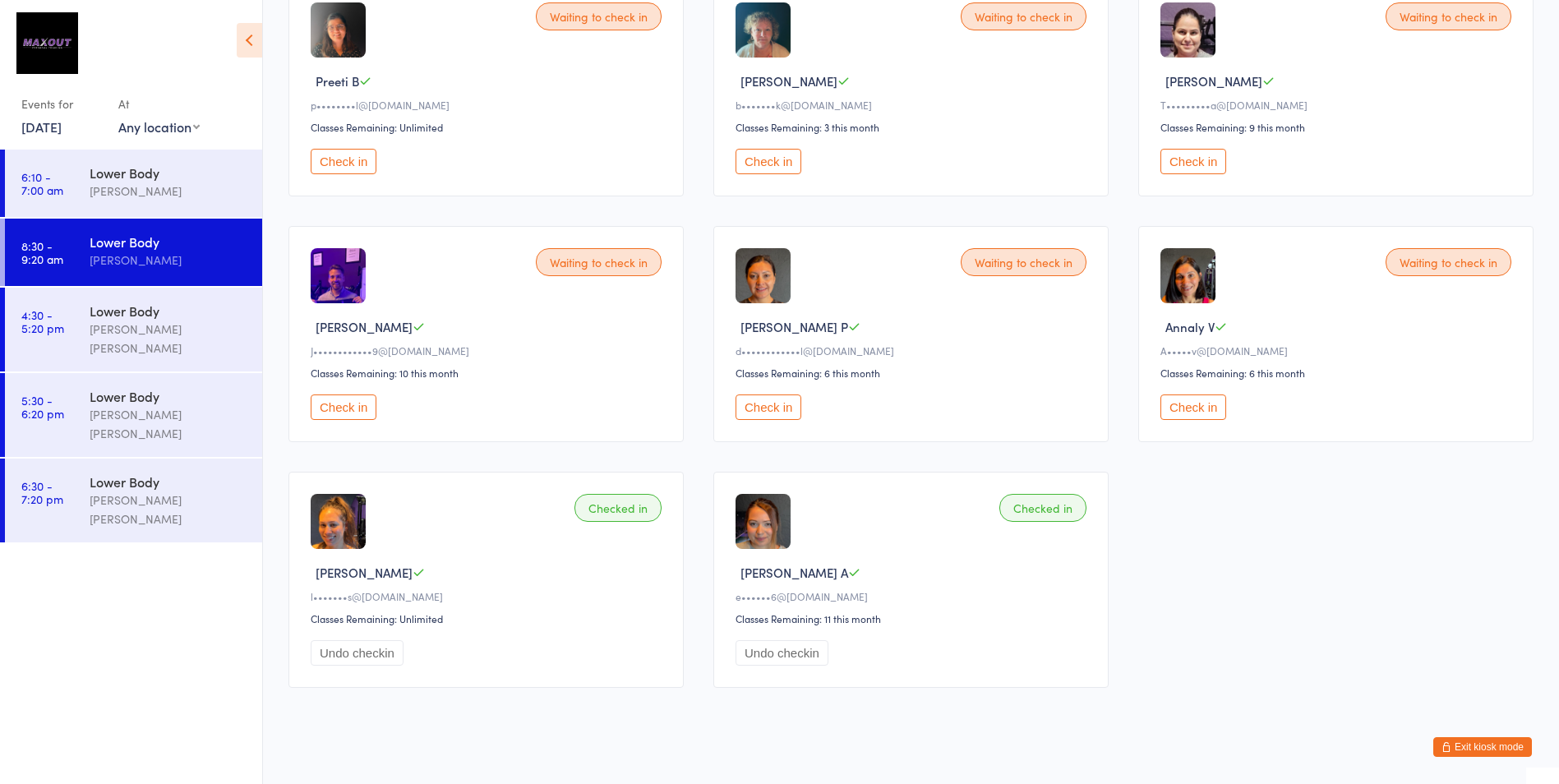
scroll to position [189, 0]
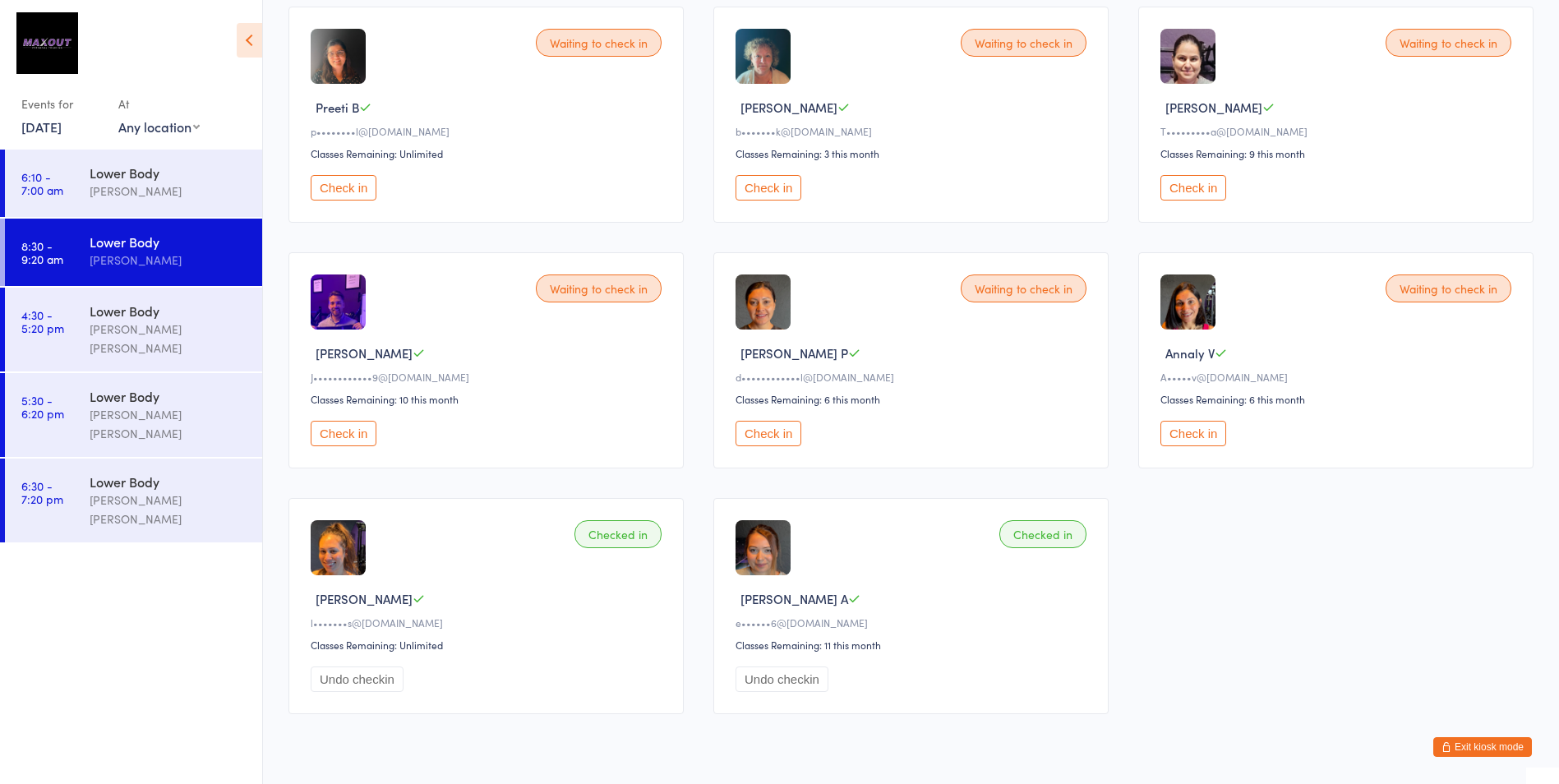
click at [1211, 429] on button "Check in" at bounding box center [1194, 433] width 66 height 26
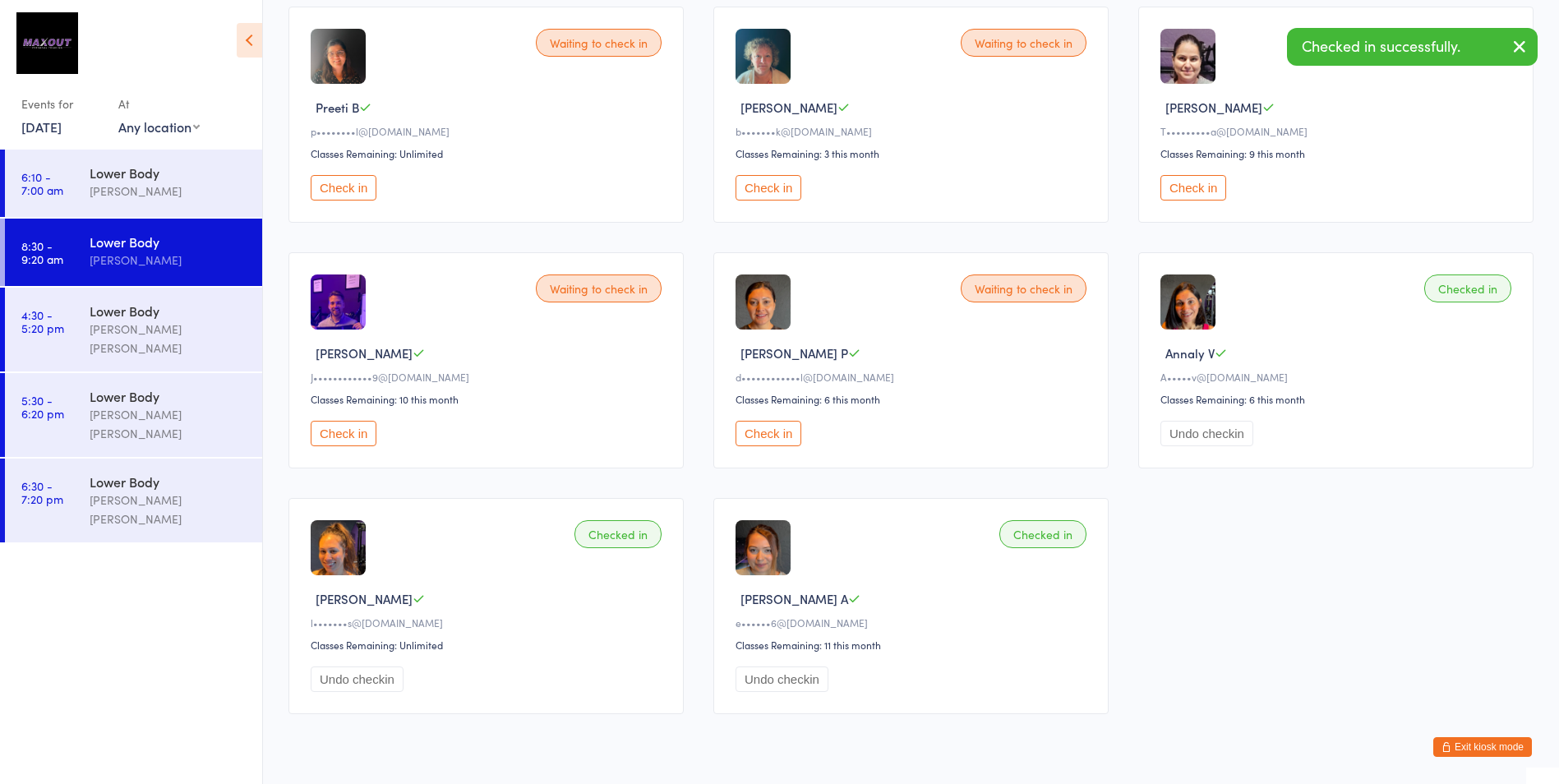
click at [761, 434] on button "Check in" at bounding box center [768, 433] width 66 height 26
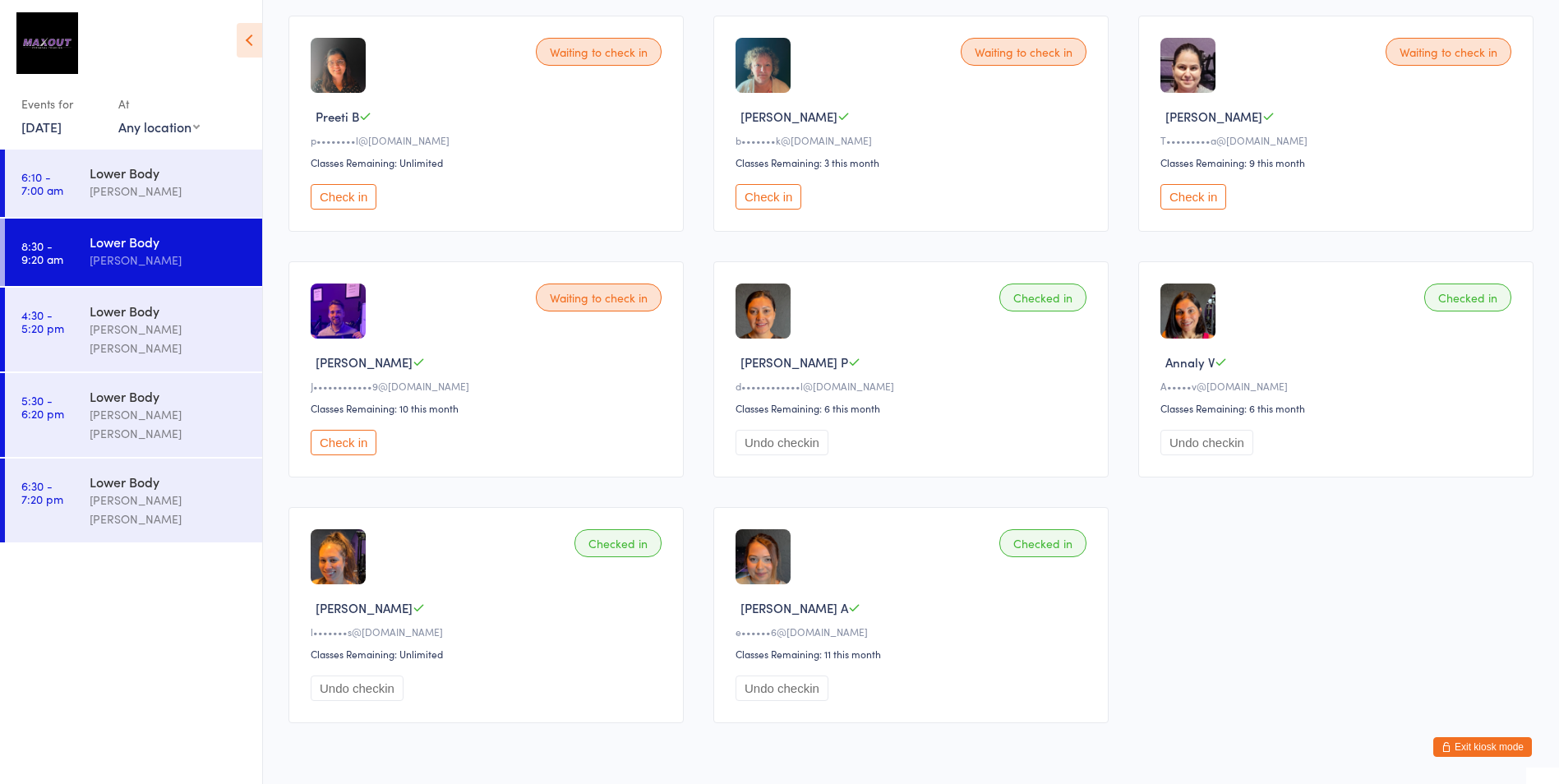
scroll to position [147, 0]
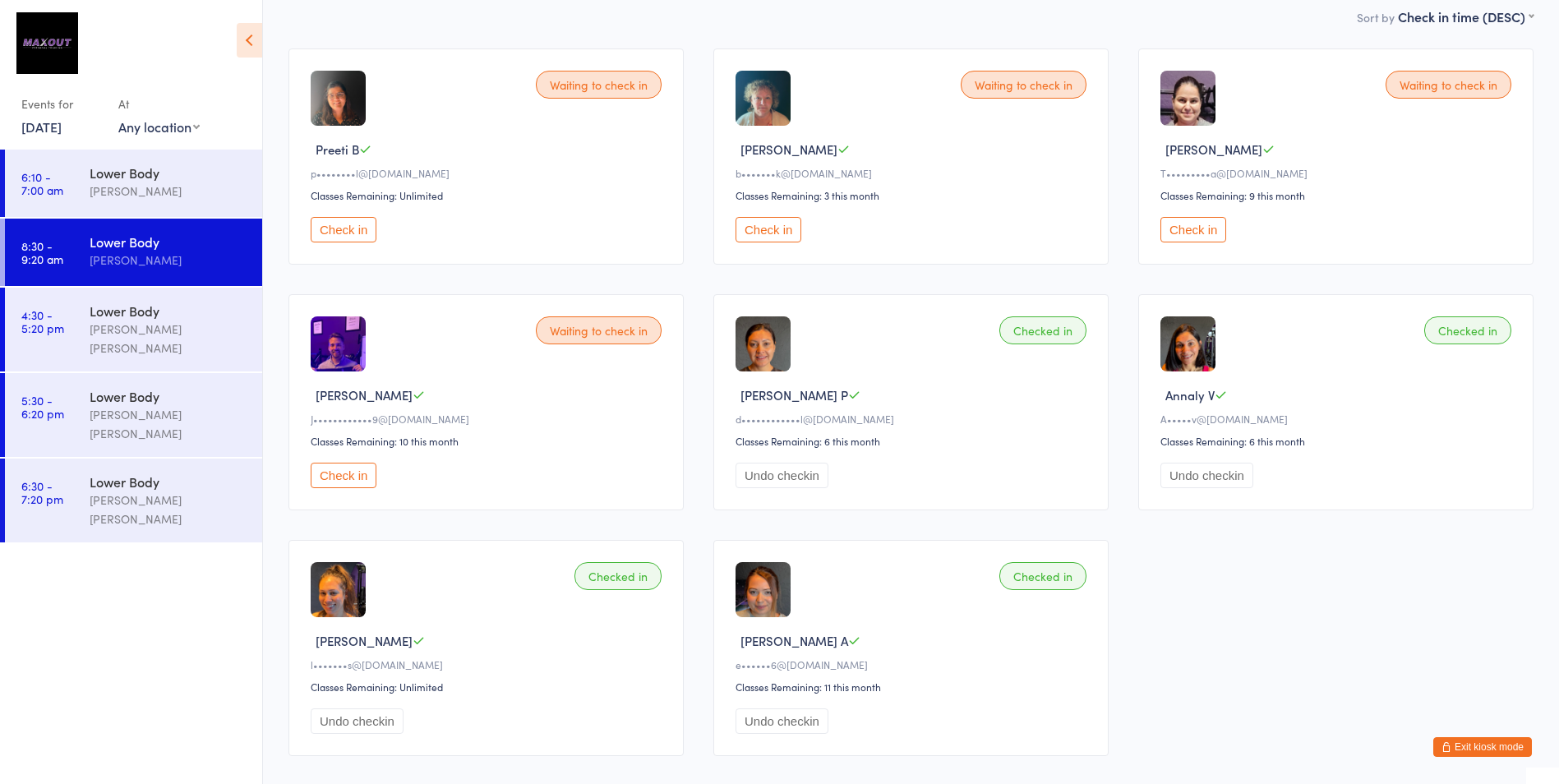
click at [690, 227] on div "Waiting to check in Preeti B p••••••••l@[DOMAIN_NAME] Classes Remaining: Unlimi…" at bounding box center [911, 402] width 1274 height 737
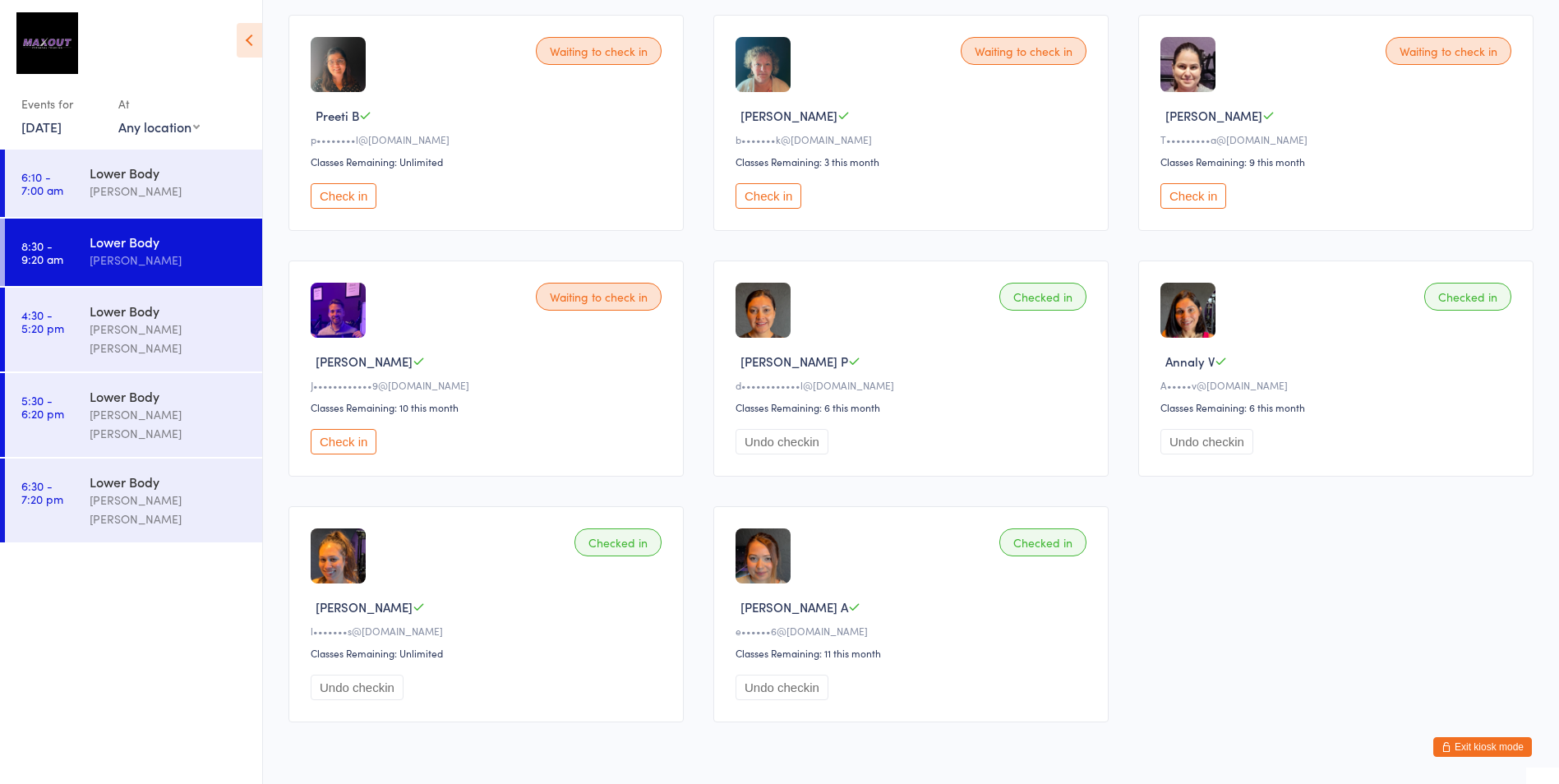
scroll to position [175, 0]
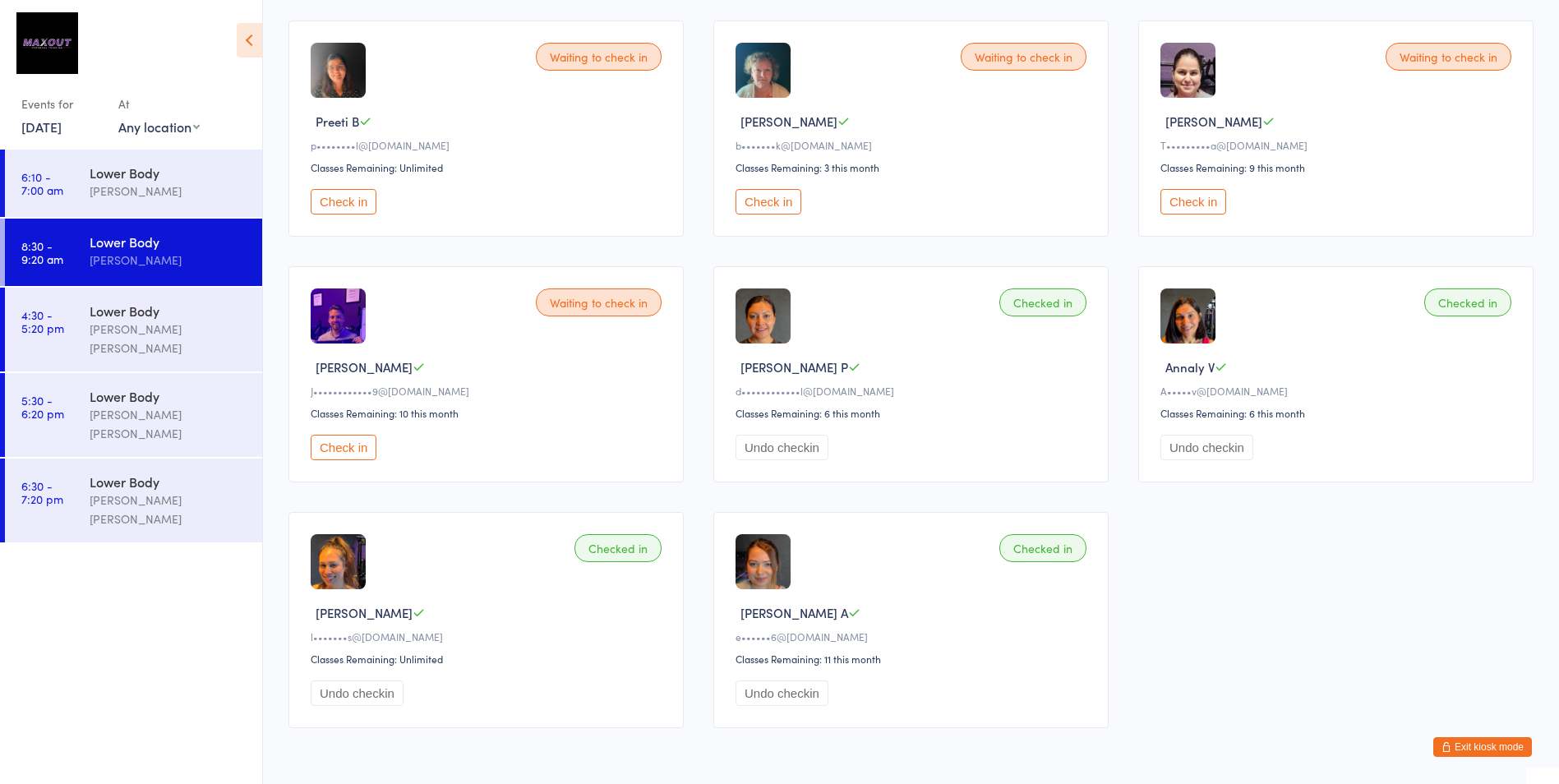
click at [1491, 515] on div "Waiting to check in Preeti B p••••••••l@[DOMAIN_NAME] Classes Remaining: Unlimi…" at bounding box center [911, 374] width 1274 height 737
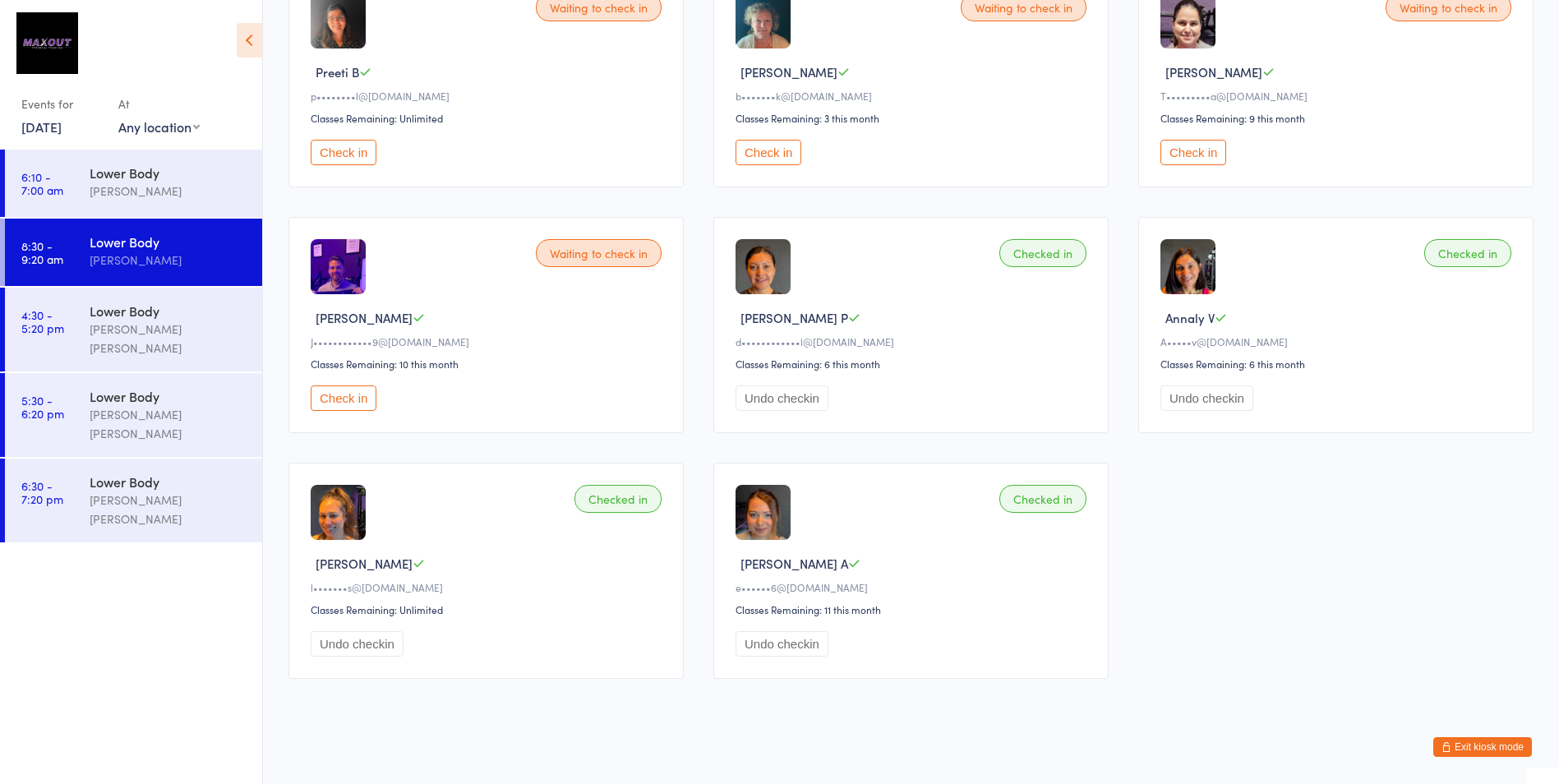
scroll to position [190, 0]
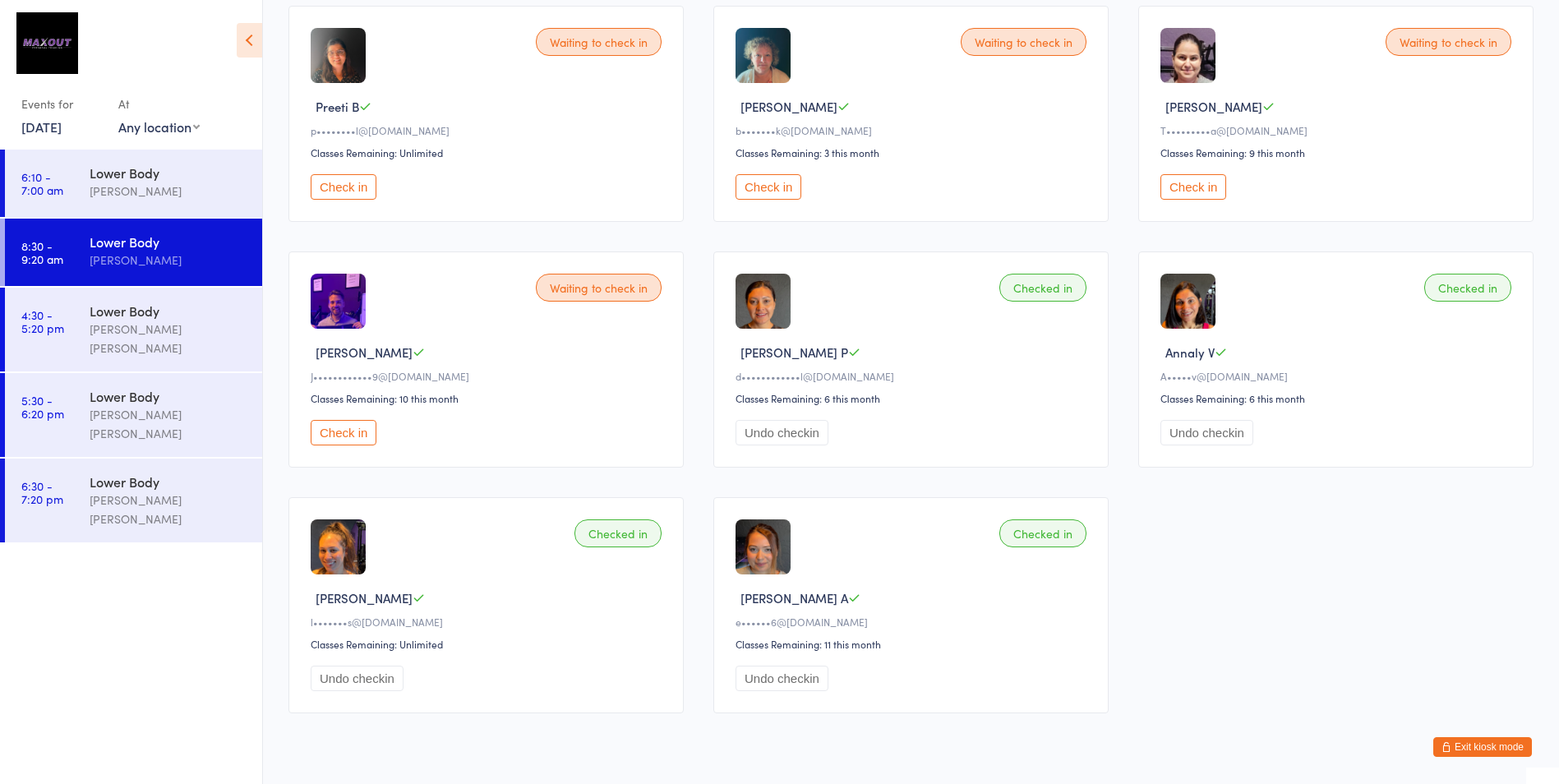
click at [1188, 185] on button "Check in" at bounding box center [1194, 187] width 66 height 26
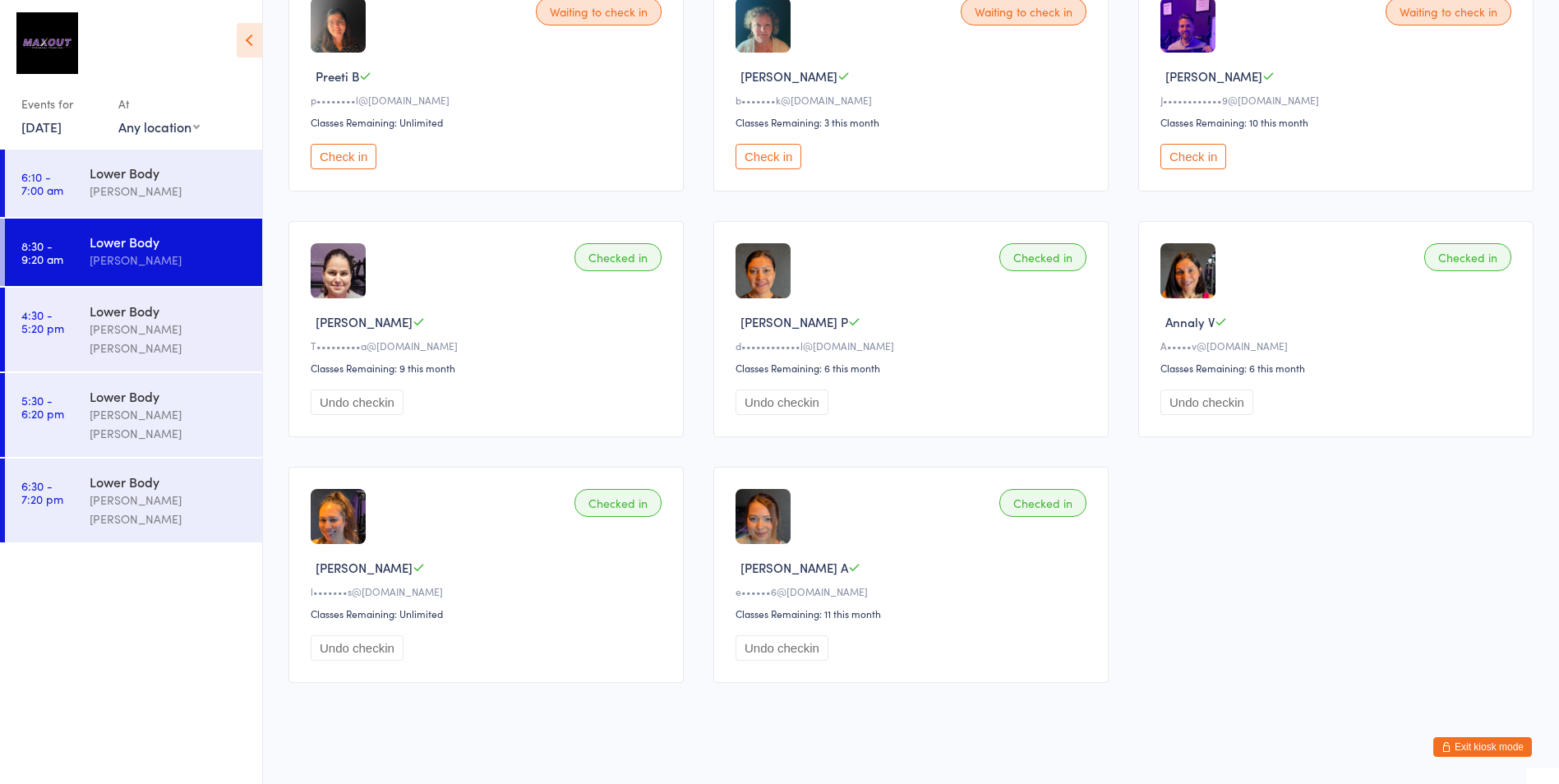
scroll to position [172, 0]
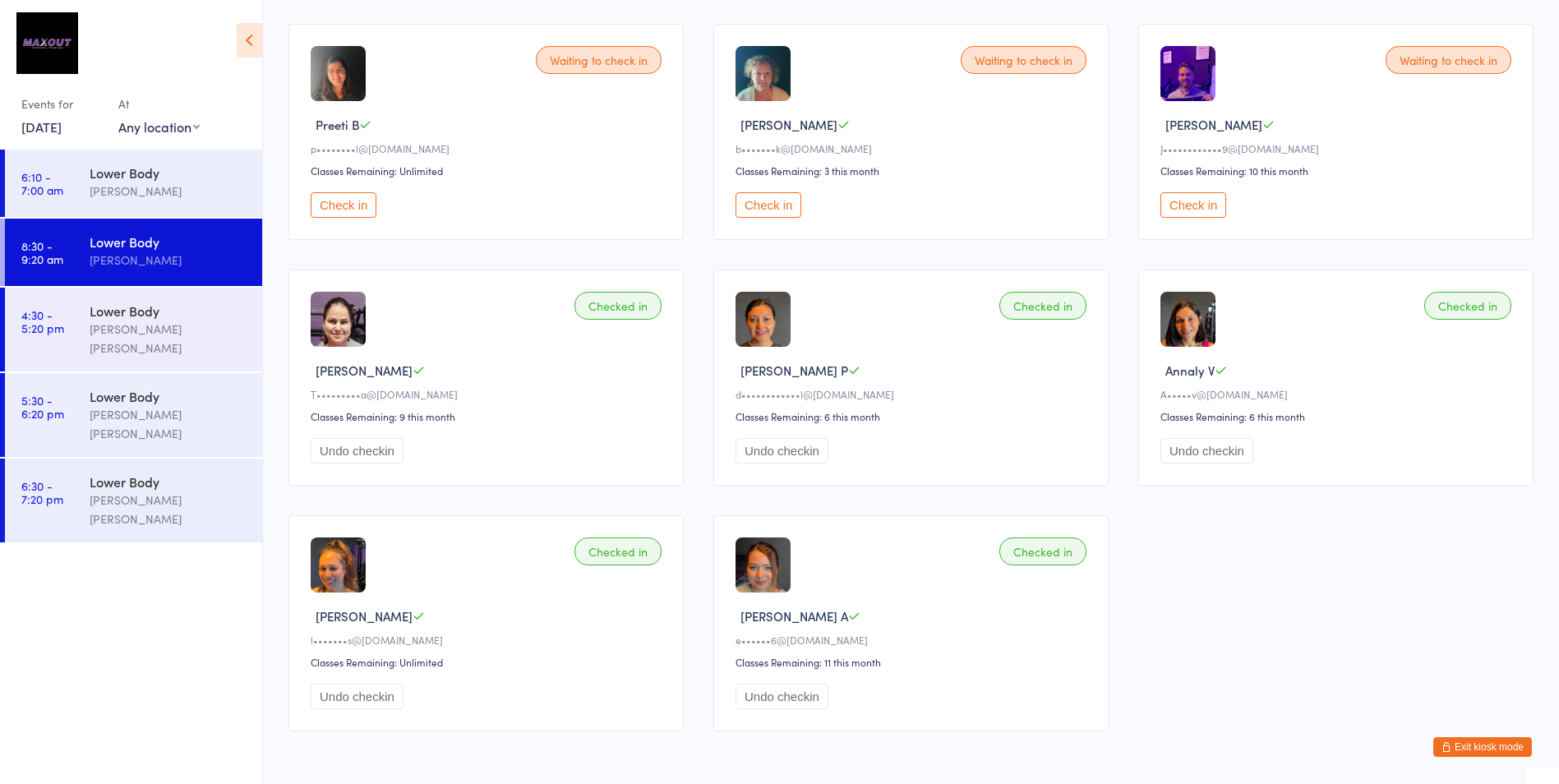
click at [1367, 564] on div "Waiting to check in Preeti B p••••••••l@[DOMAIN_NAME] Classes Remaining: Unlimi…" at bounding box center [911, 377] width 1274 height 737
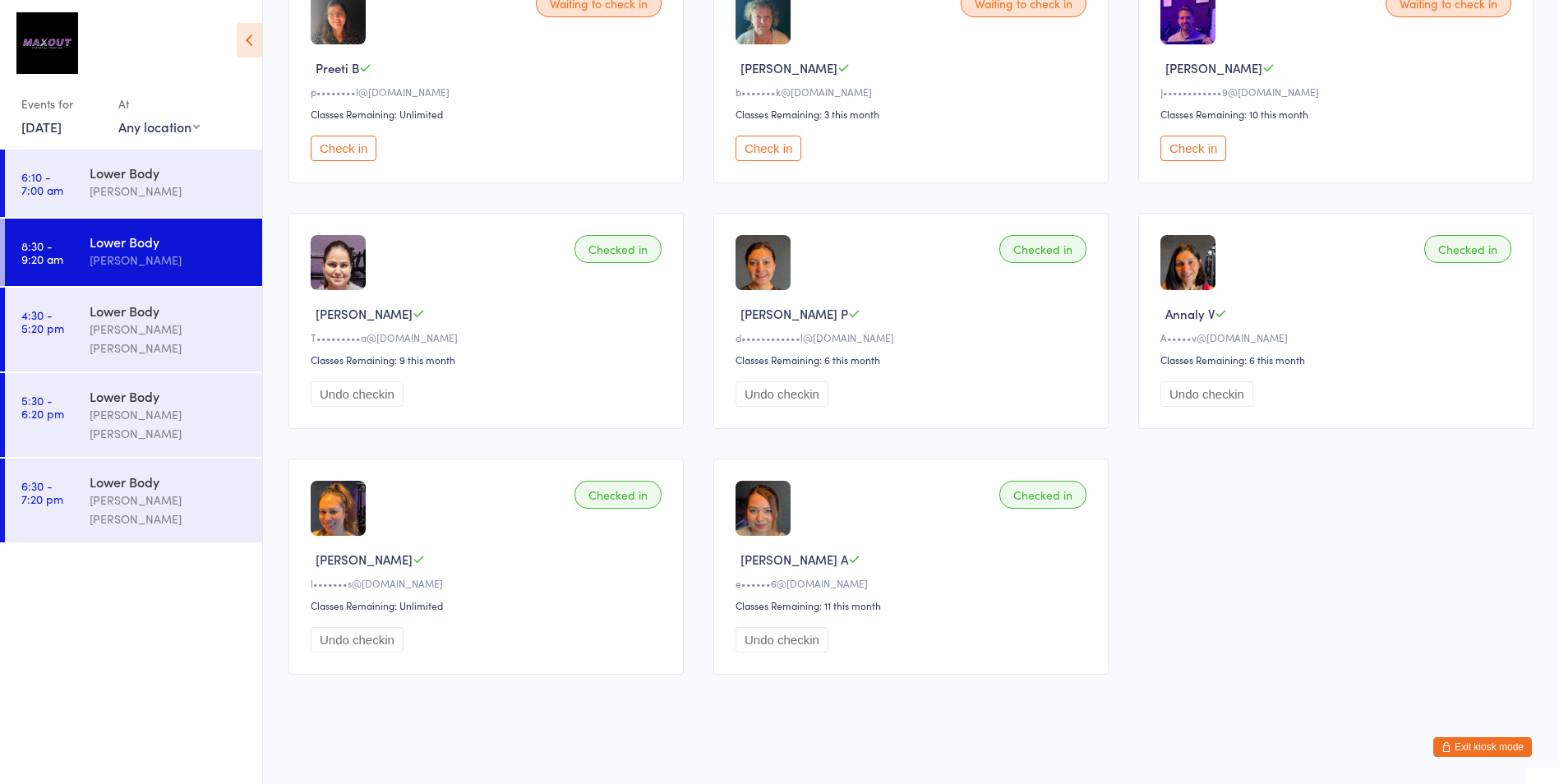
scroll to position [180, 0]
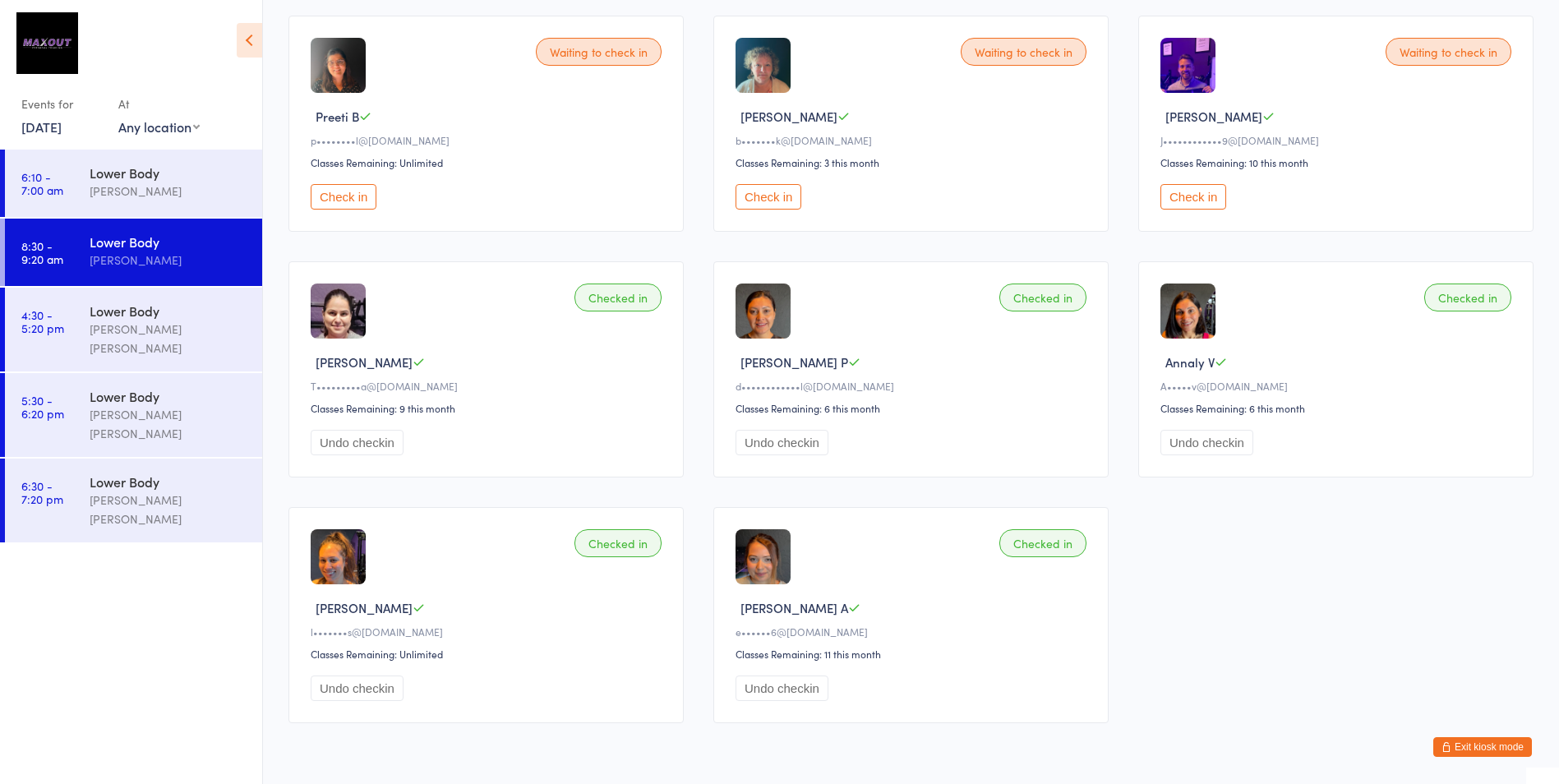
click at [1287, 585] on div "Waiting to check in Preeti B p••••••••l@[DOMAIN_NAME] Classes Remaining: Unlimi…" at bounding box center [911, 369] width 1274 height 737
click at [1175, 196] on button "Check in" at bounding box center [1194, 196] width 66 height 26
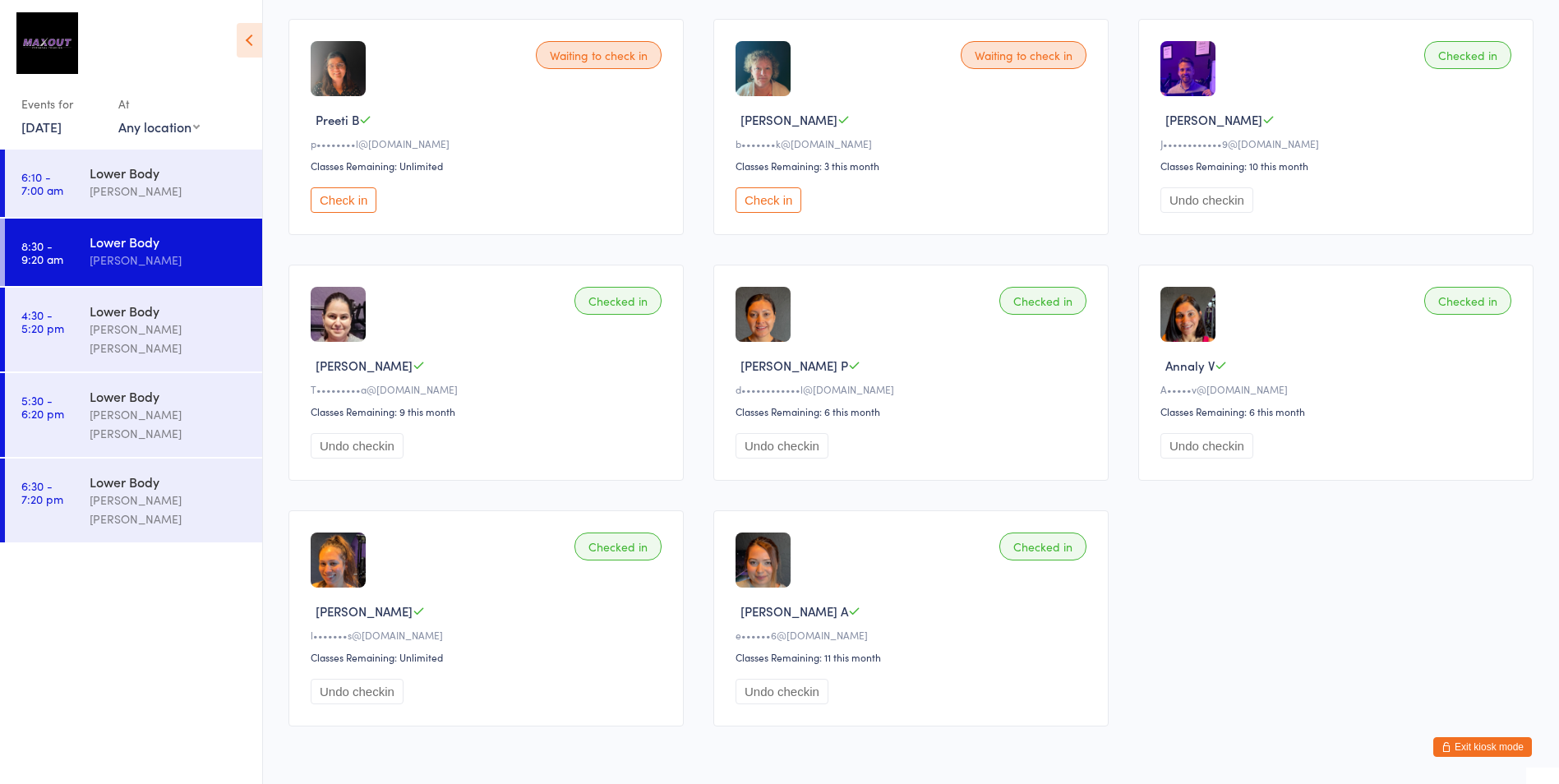
scroll to position [68, 0]
